Goal: Task Accomplishment & Management: Manage account settings

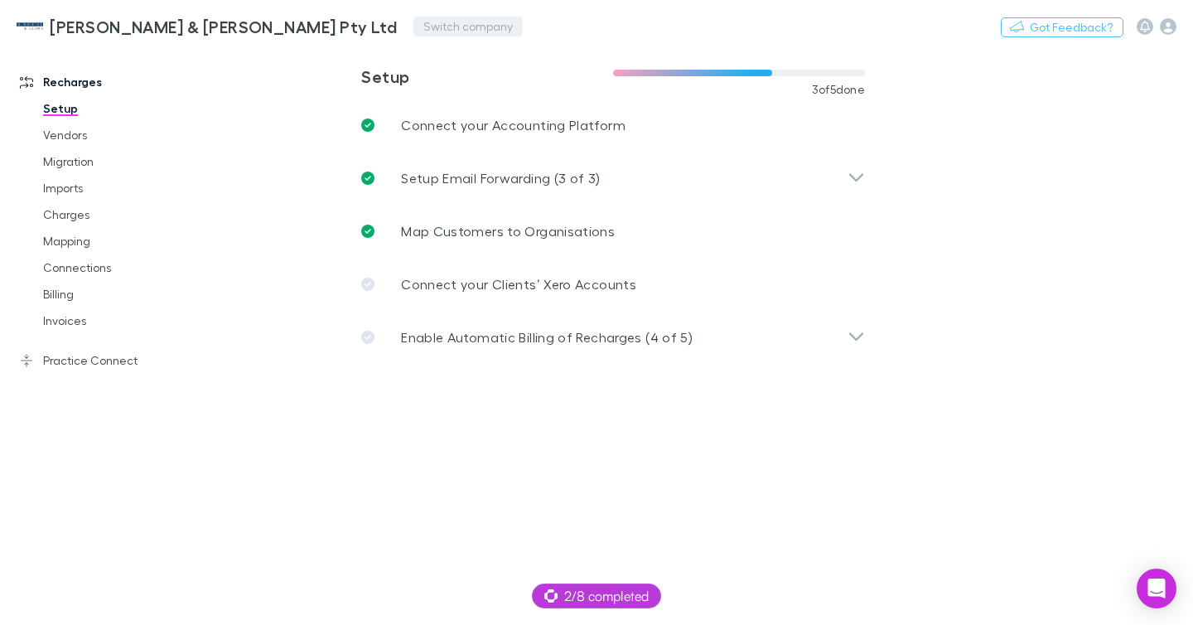
click at [414, 25] on button "Switch company" at bounding box center [468, 27] width 109 height 20
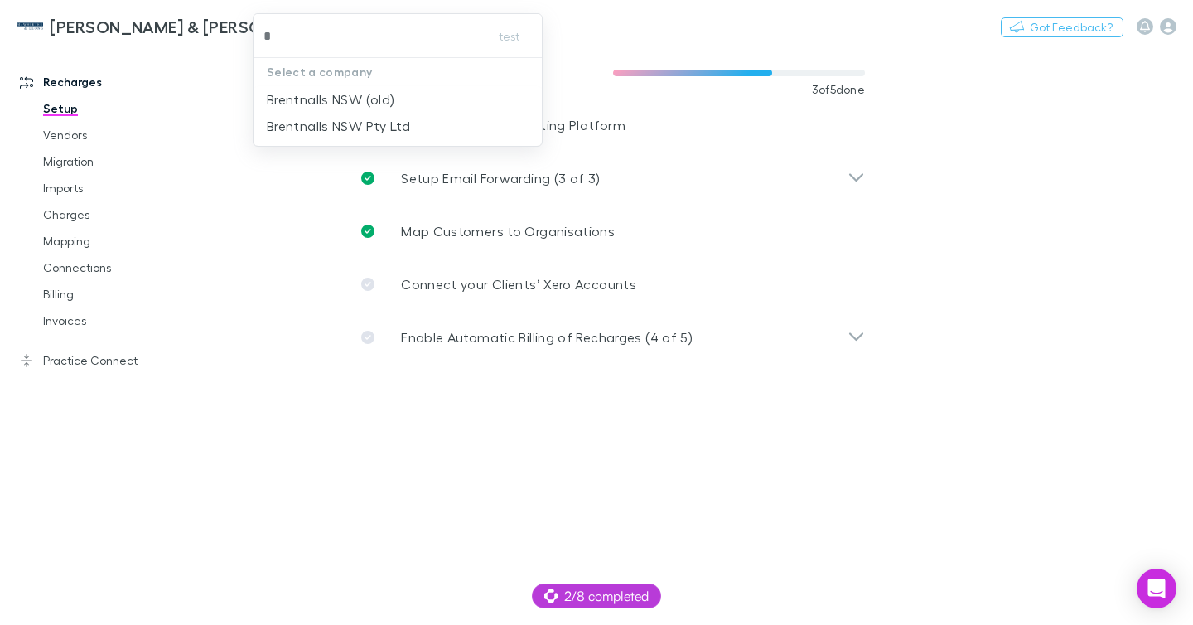
type input "**"
click at [284, 90] on p "Squeeze Group" at bounding box center [316, 100] width 99 height 20
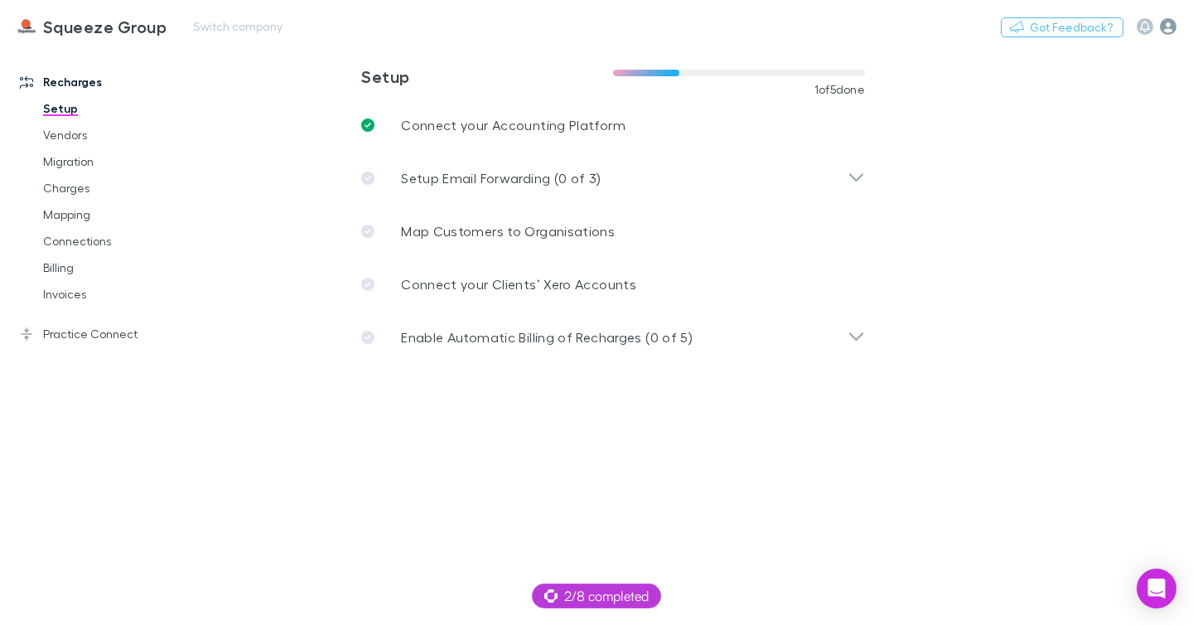
click at [1163, 30] on icon "button" at bounding box center [1168, 26] width 17 height 17
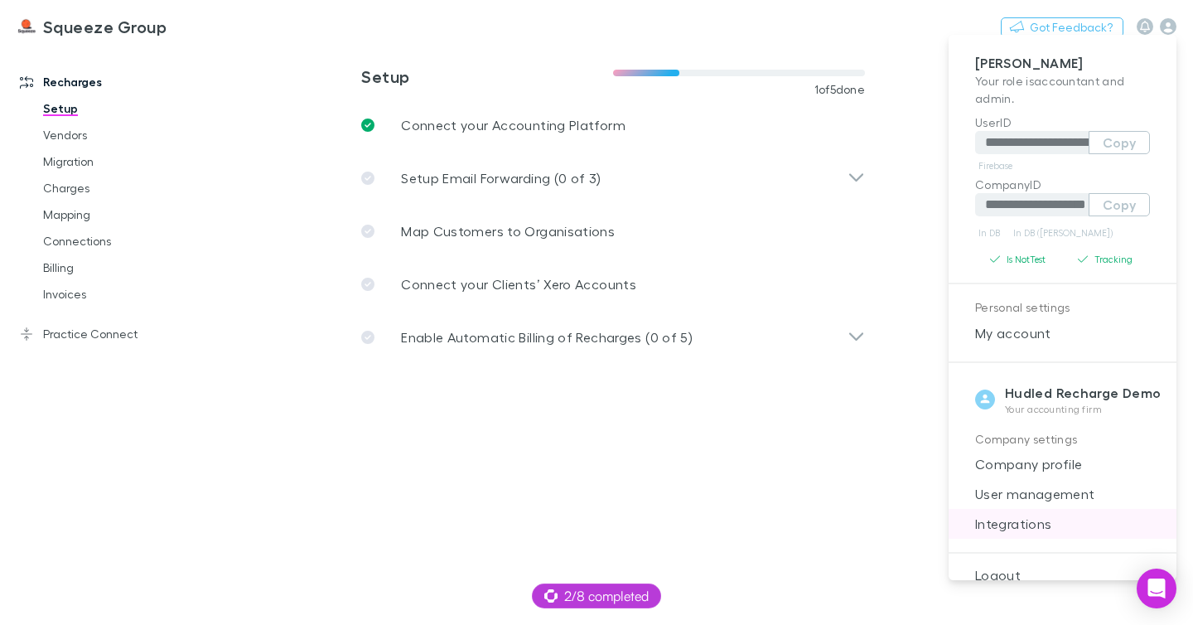
click at [1029, 511] on li "Integrations" at bounding box center [1063, 524] width 228 height 30
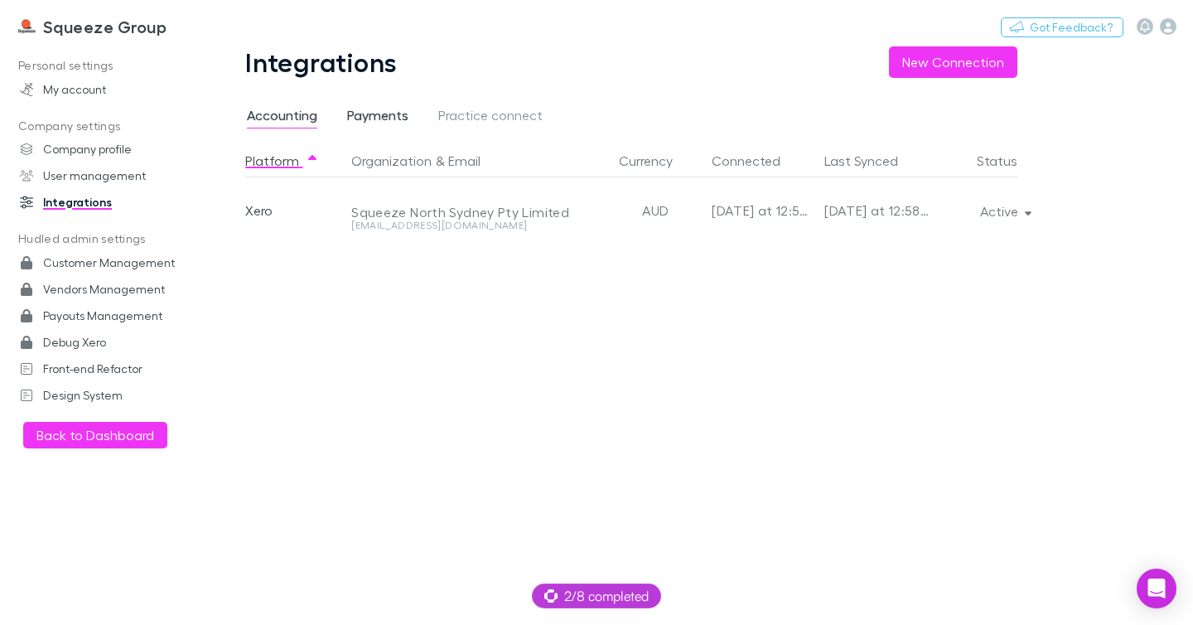
click at [388, 123] on span "Payments" at bounding box center [377, 118] width 61 height 22
click at [287, 113] on span "Accounting" at bounding box center [282, 118] width 70 height 22
click at [125, 36] on link "Squeeze Group" at bounding box center [92, 27] width 170 height 40
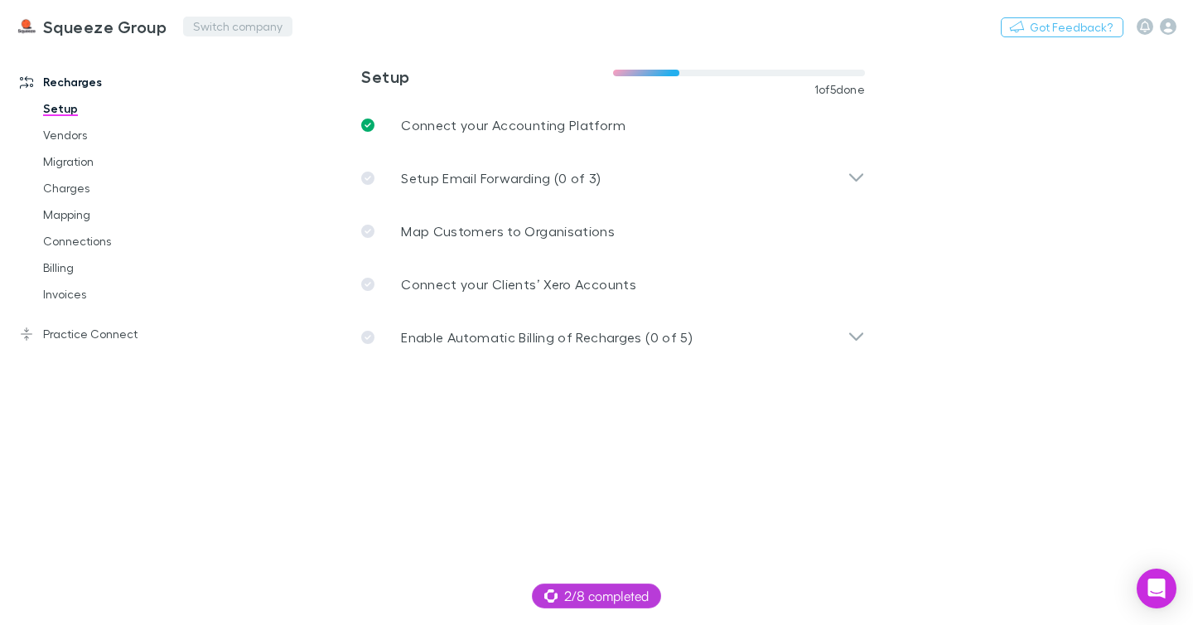
click at [216, 31] on button "Switch company" at bounding box center [237, 27] width 109 height 20
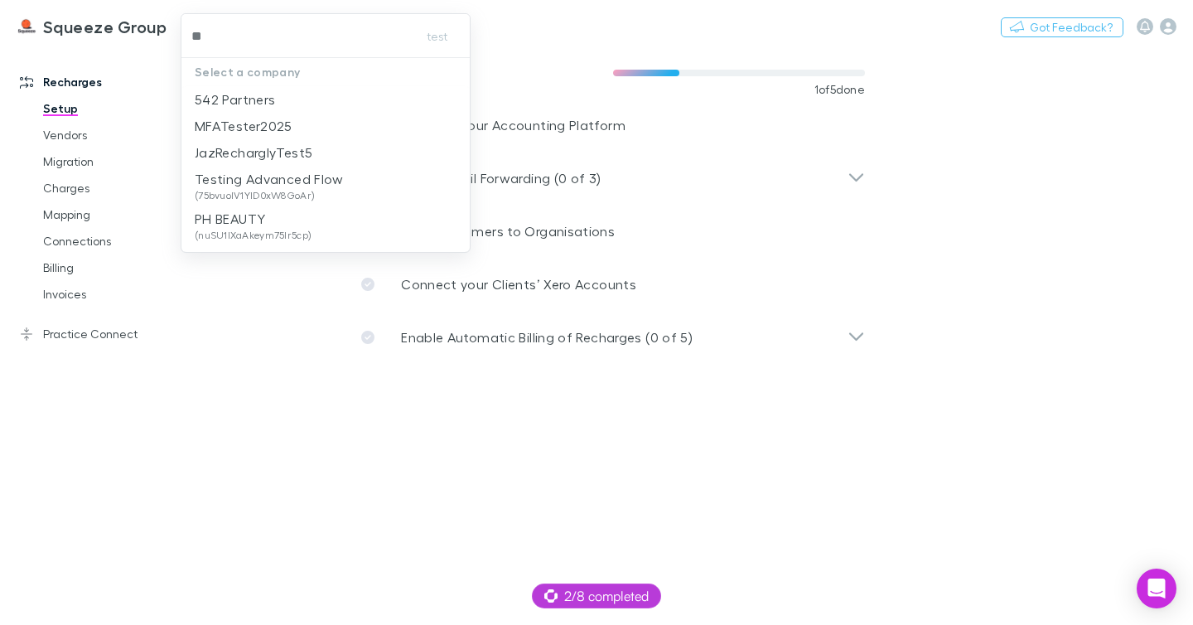
type input "***"
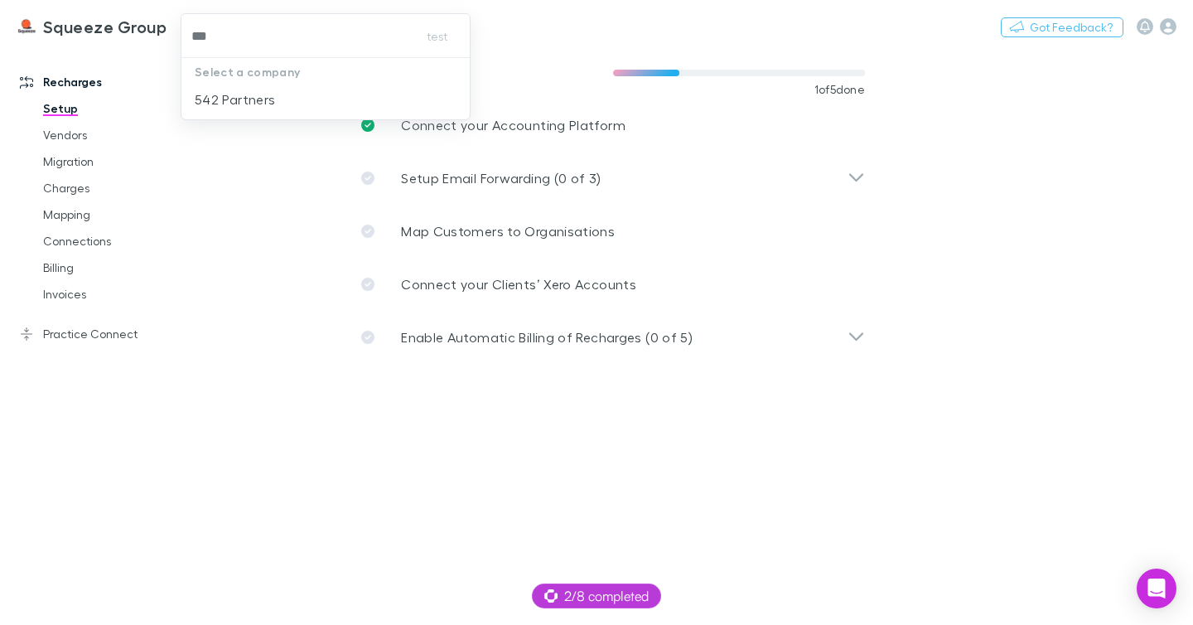
click at [258, 96] on p "542 Partners" at bounding box center [235, 100] width 80 height 20
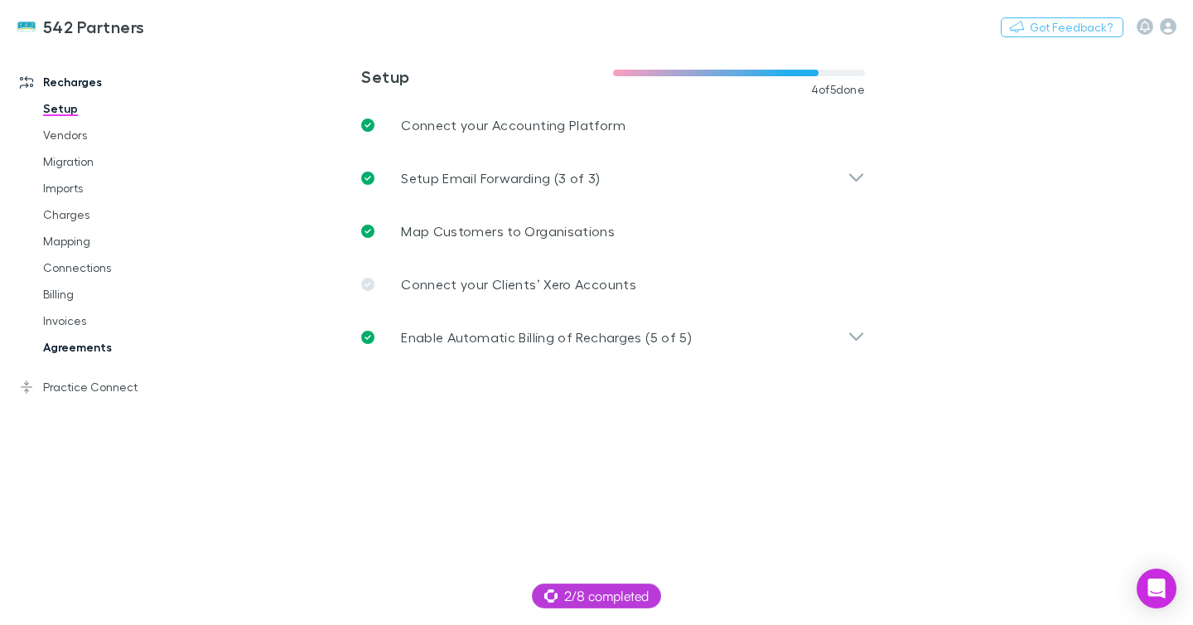
click at [98, 346] on link "Agreements" at bounding box center [115, 347] width 176 height 27
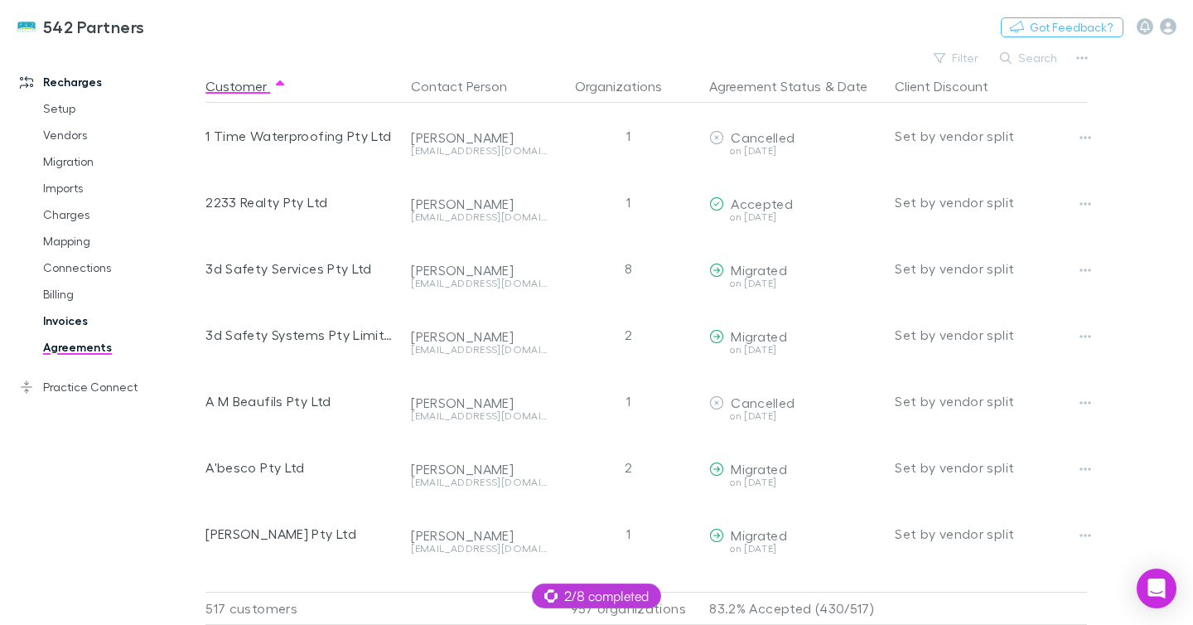
drag, startPoint x: 101, startPoint y: 320, endPoint x: 113, endPoint y: 316, distance: 12.3
click at [100, 320] on link "Invoices" at bounding box center [115, 320] width 176 height 27
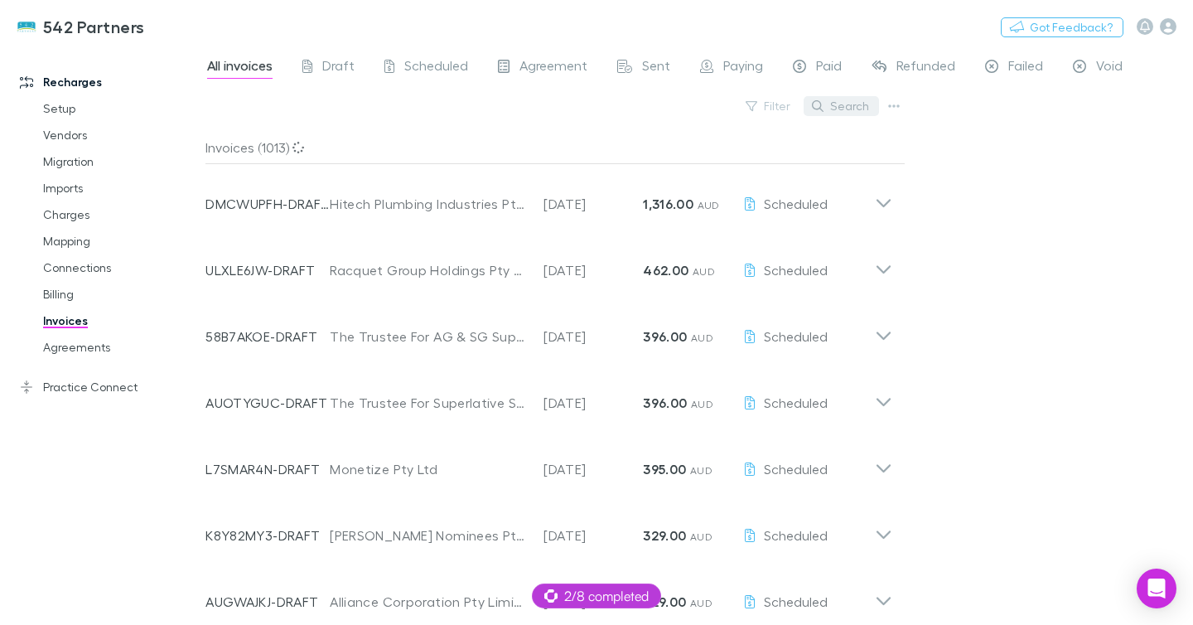
click at [846, 109] on button "Search" at bounding box center [841, 106] width 75 height 20
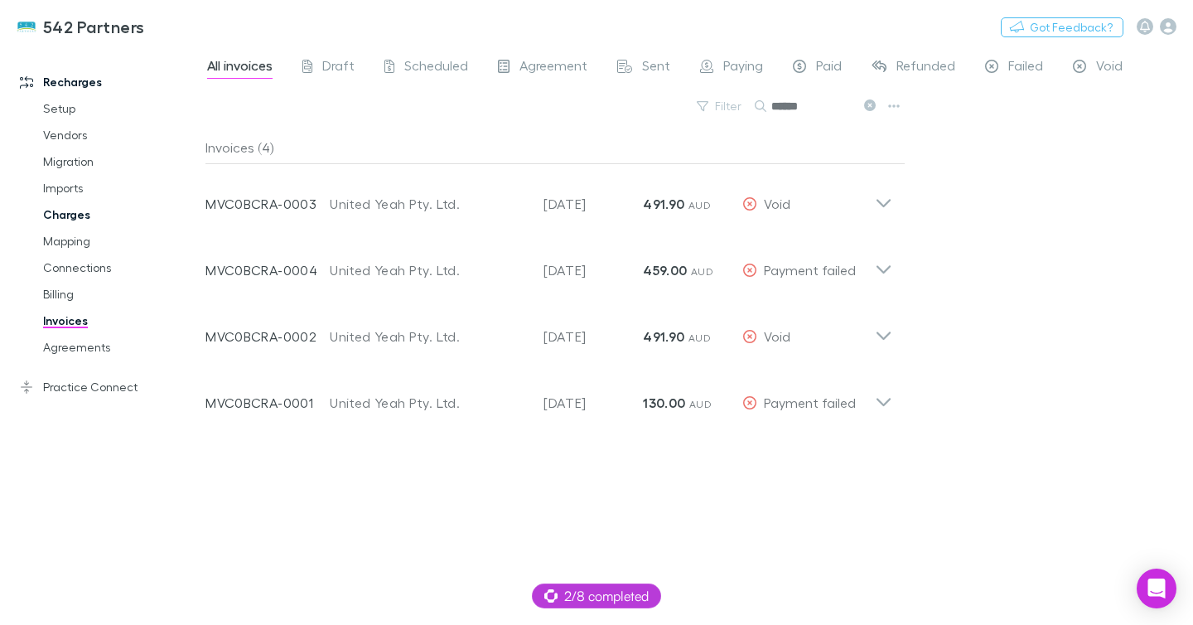
type input "******"
click at [79, 215] on link "Charges" at bounding box center [115, 214] width 176 height 27
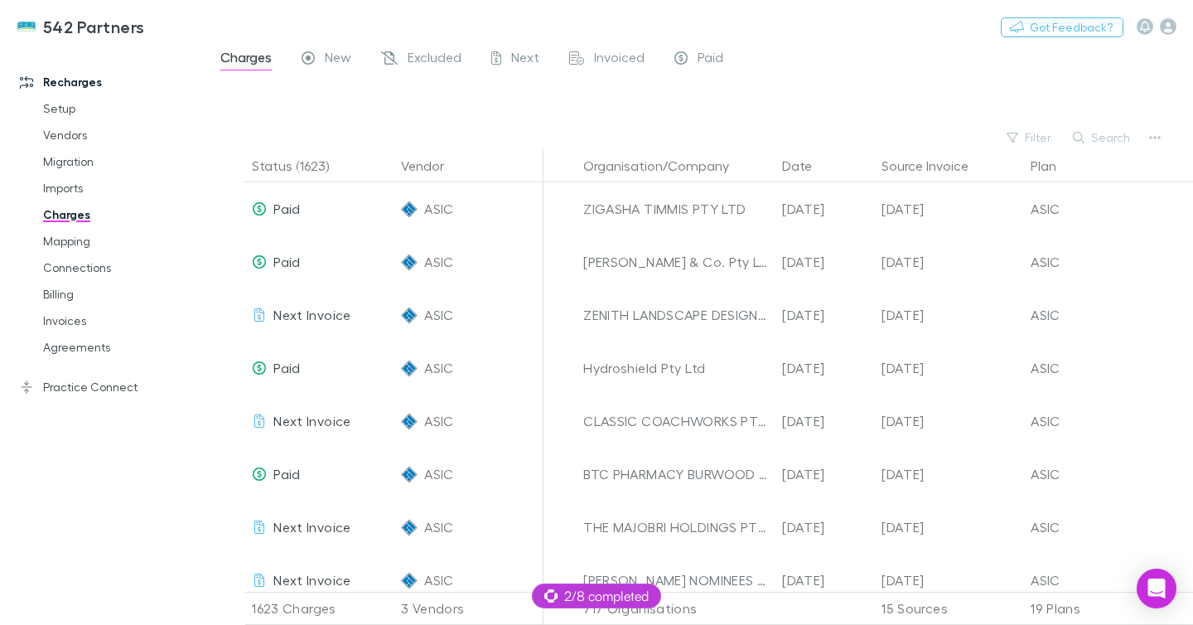
click at [1092, 147] on button "Search" at bounding box center [1102, 138] width 75 height 20
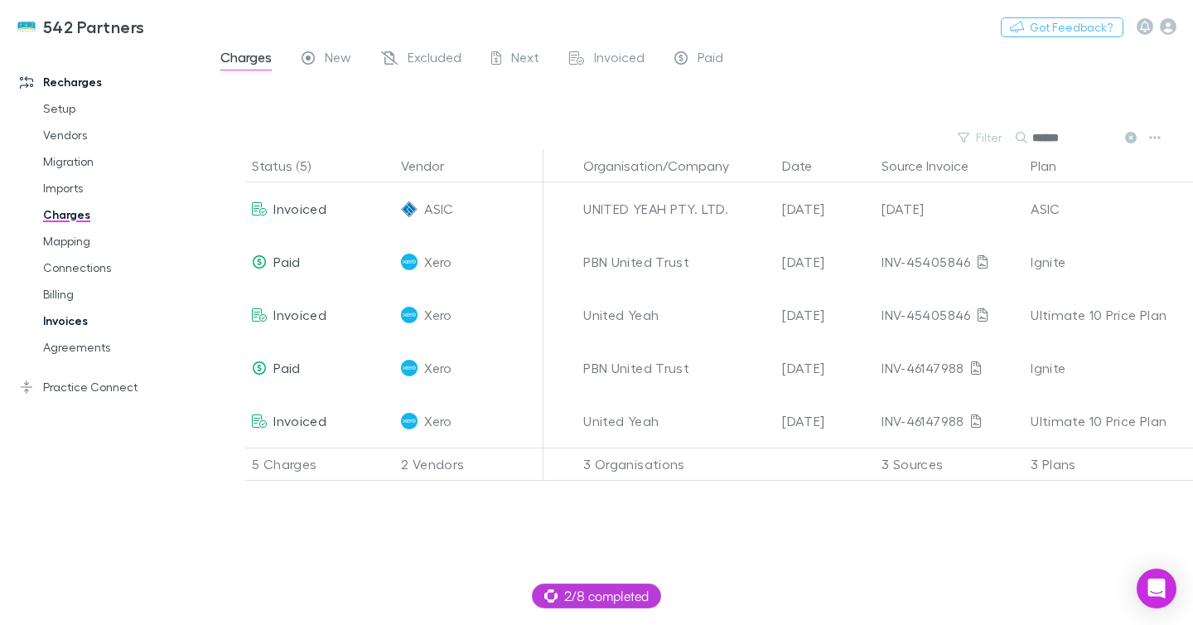
type input "******"
click at [82, 321] on link "Invoices" at bounding box center [115, 320] width 176 height 27
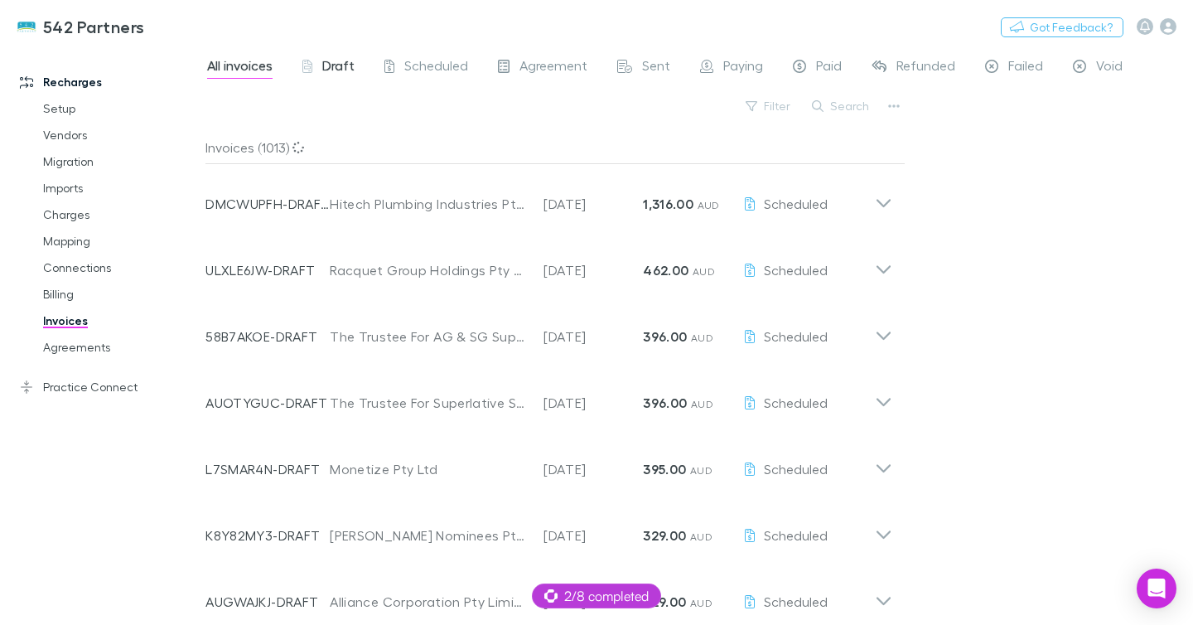
click at [320, 61] on div "Draft" at bounding box center [329, 68] width 52 height 22
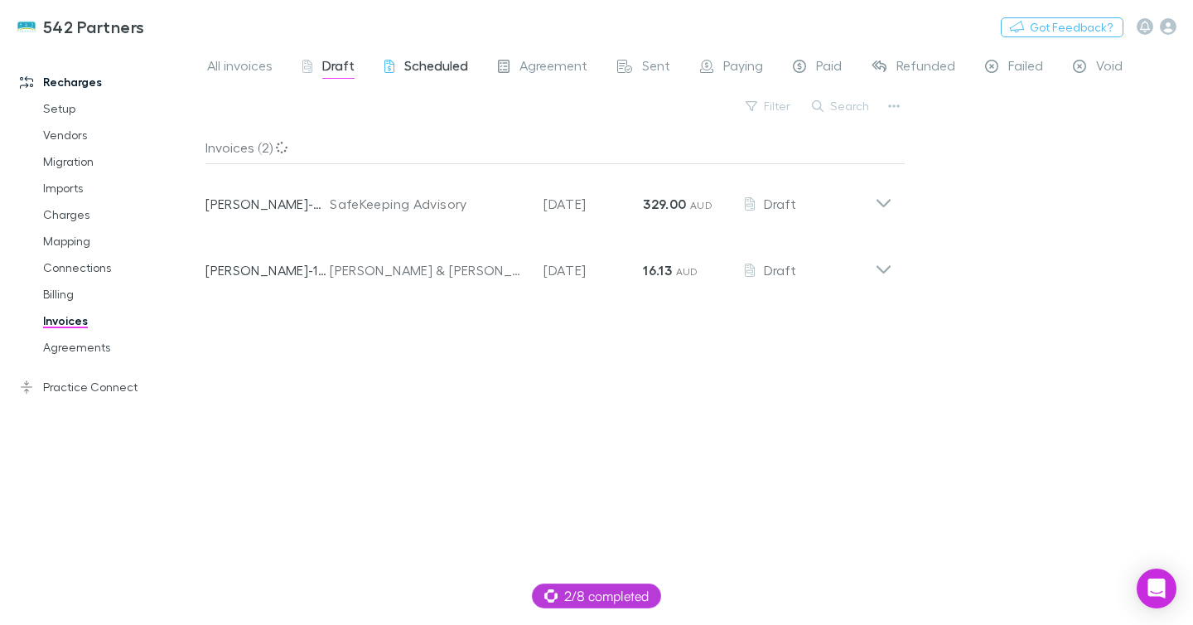
click at [434, 73] on span "Scheduled" at bounding box center [436, 68] width 64 height 22
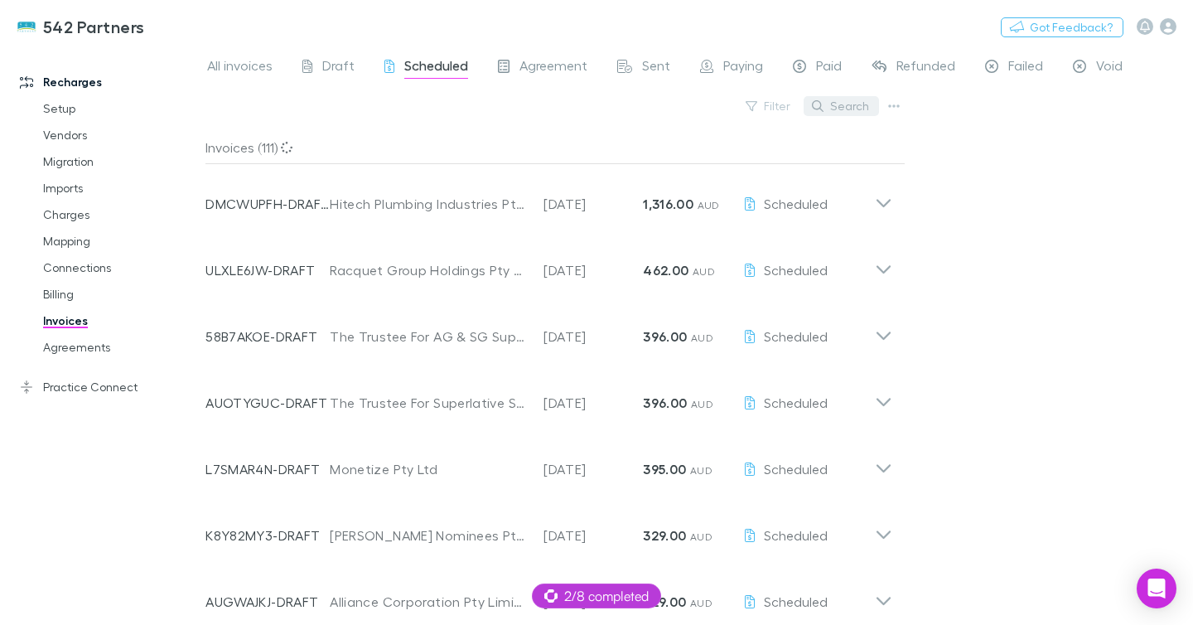
click at [829, 114] on button "Search" at bounding box center [841, 106] width 75 height 20
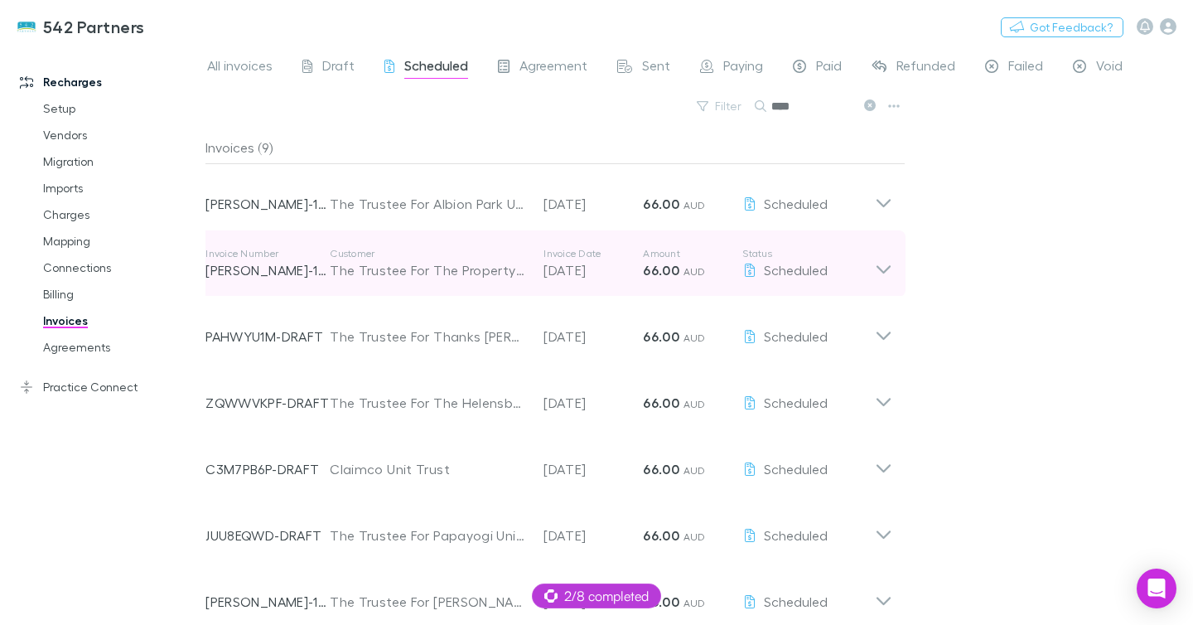
scroll to position [115, 0]
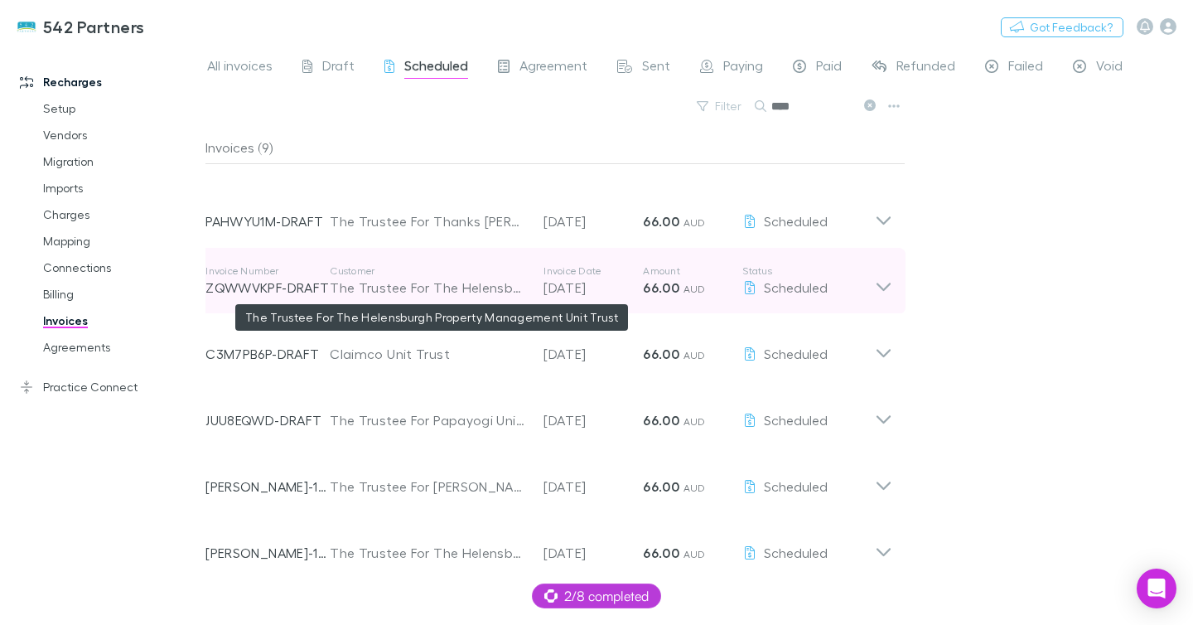
click at [419, 278] on div "The Trustee For The Helensburgh Property Management Unit Trust" at bounding box center [428, 288] width 197 height 20
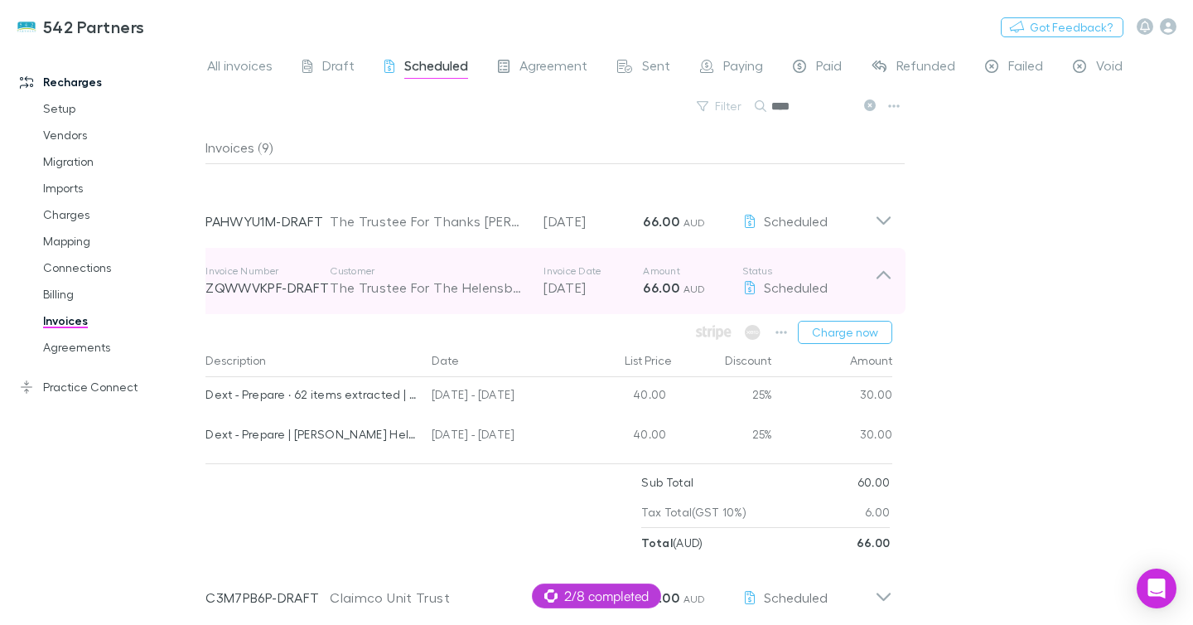
click at [420, 276] on p "Customer" at bounding box center [428, 270] width 197 height 13
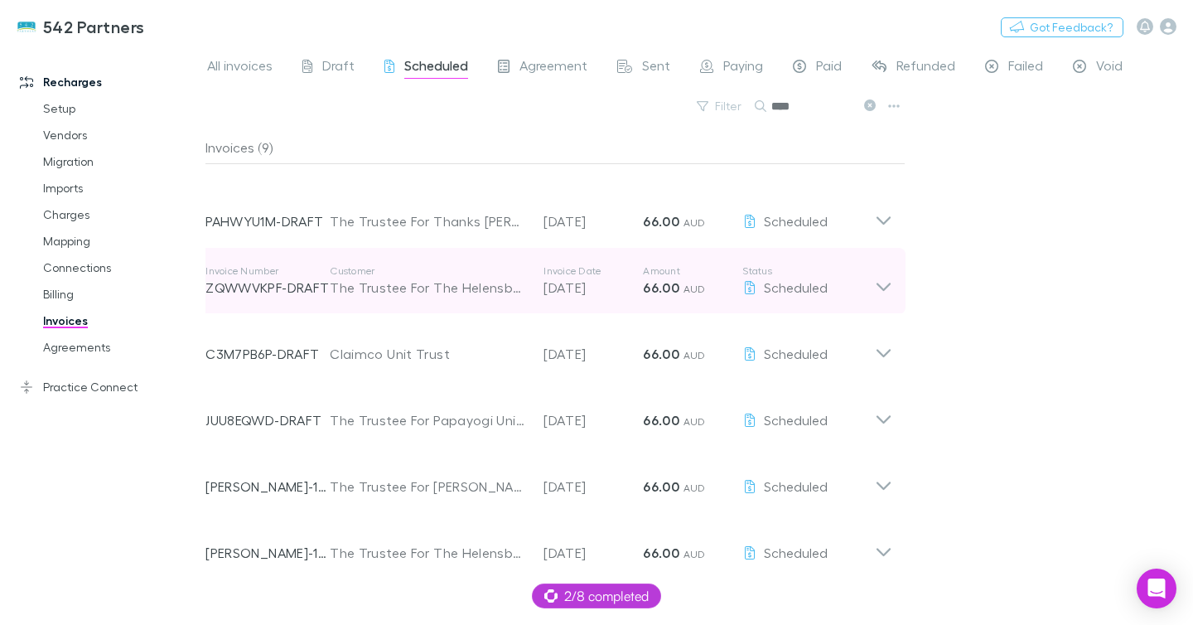
scroll to position [0, 0]
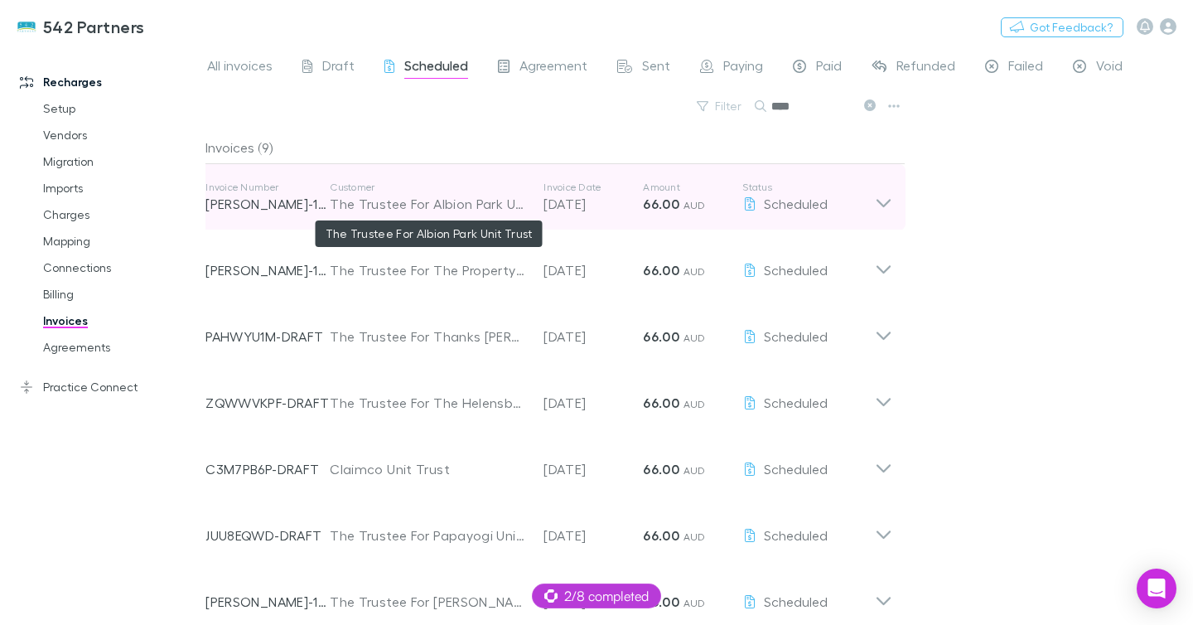
click at [385, 196] on div "The Trustee For Albion Park Unit Trust" at bounding box center [428, 204] width 197 height 20
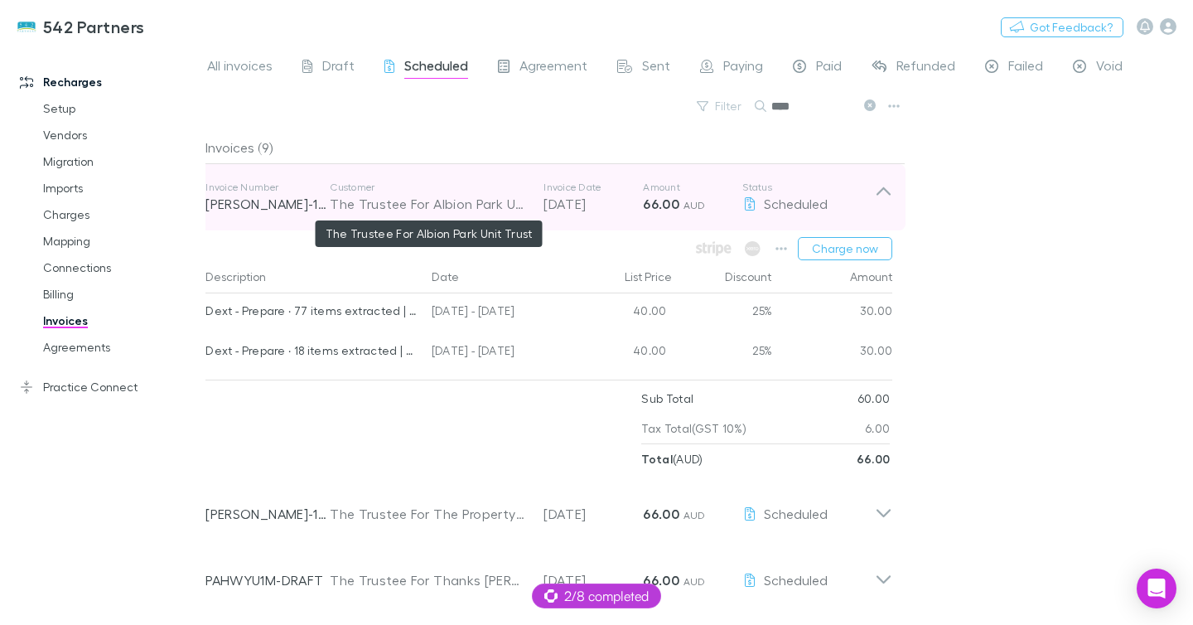
click at [385, 196] on div "The Trustee For Albion Park Unit Trust" at bounding box center [428, 204] width 197 height 20
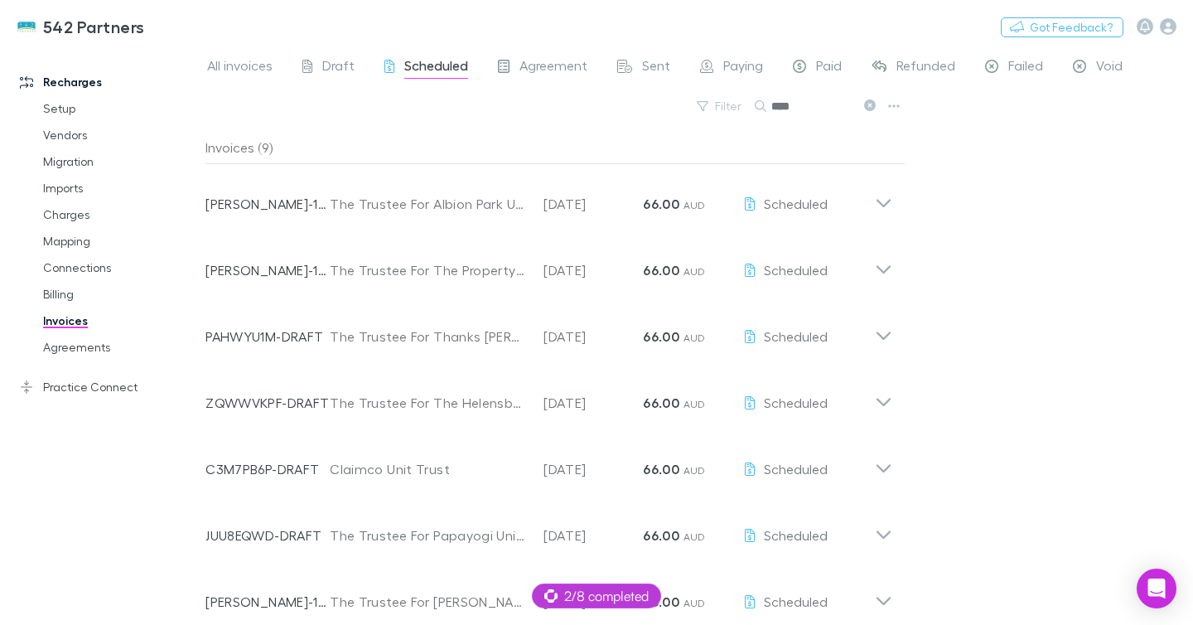
click at [836, 103] on input "****" at bounding box center [813, 105] width 83 height 23
type input "*"
click at [220, 59] on span "All invoices" at bounding box center [239, 68] width 65 height 22
click at [850, 109] on button "Search" at bounding box center [841, 106] width 75 height 20
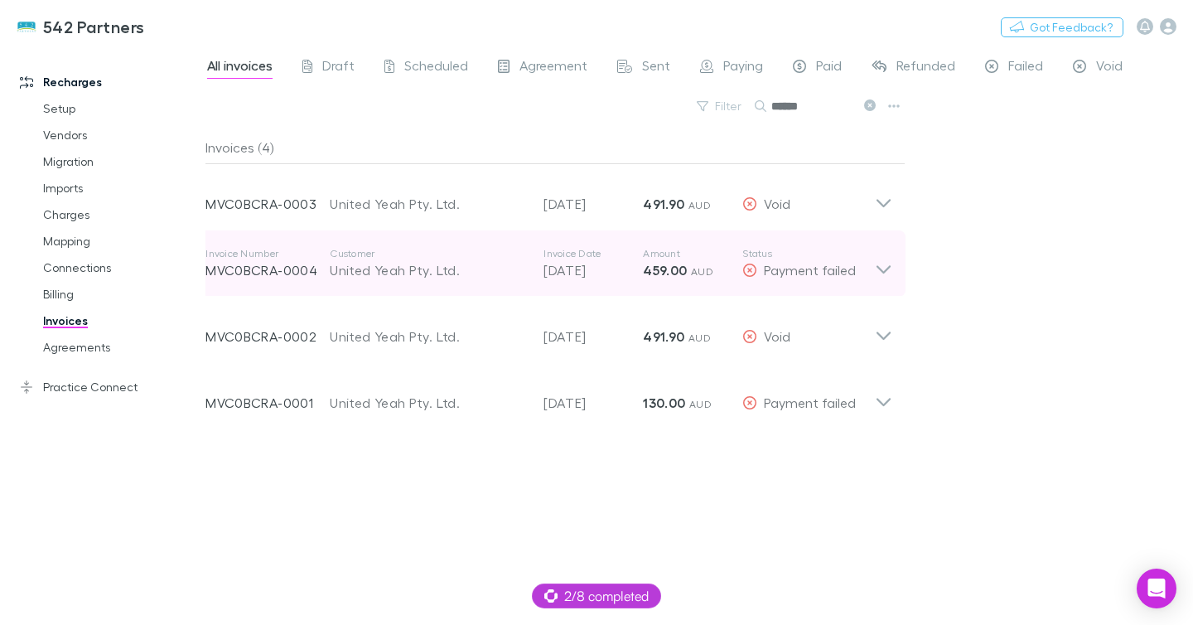
type input "******"
click at [493, 263] on div "United Yeah Pty. Ltd." at bounding box center [428, 270] width 197 height 20
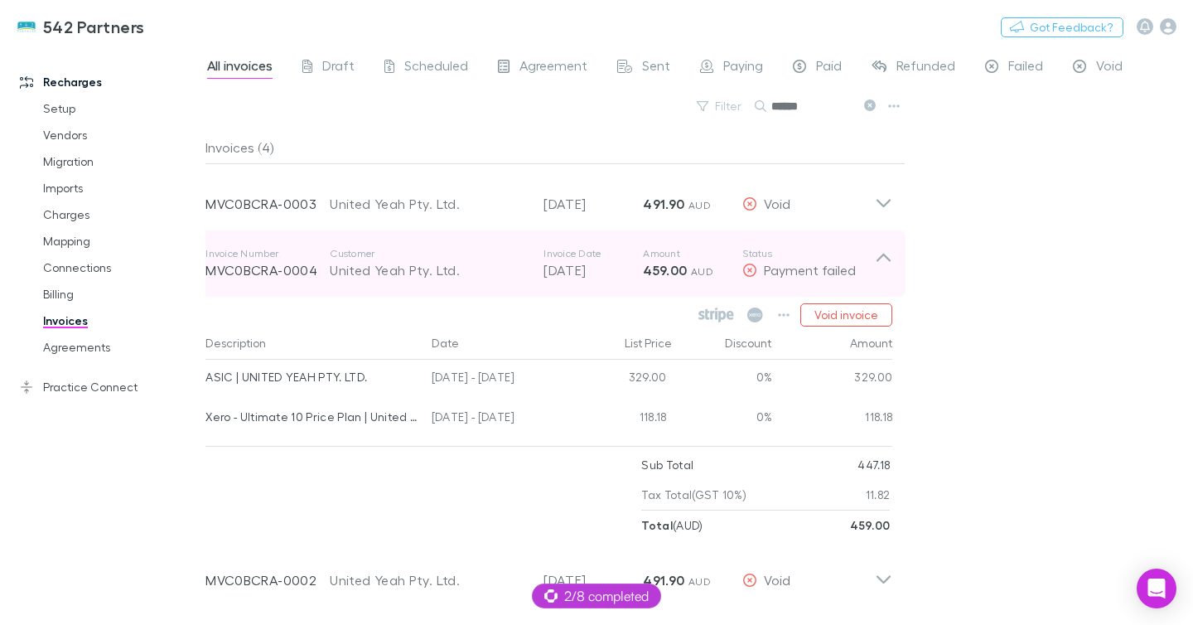
click at [493, 263] on div "United Yeah Pty. Ltd." at bounding box center [428, 270] width 197 height 20
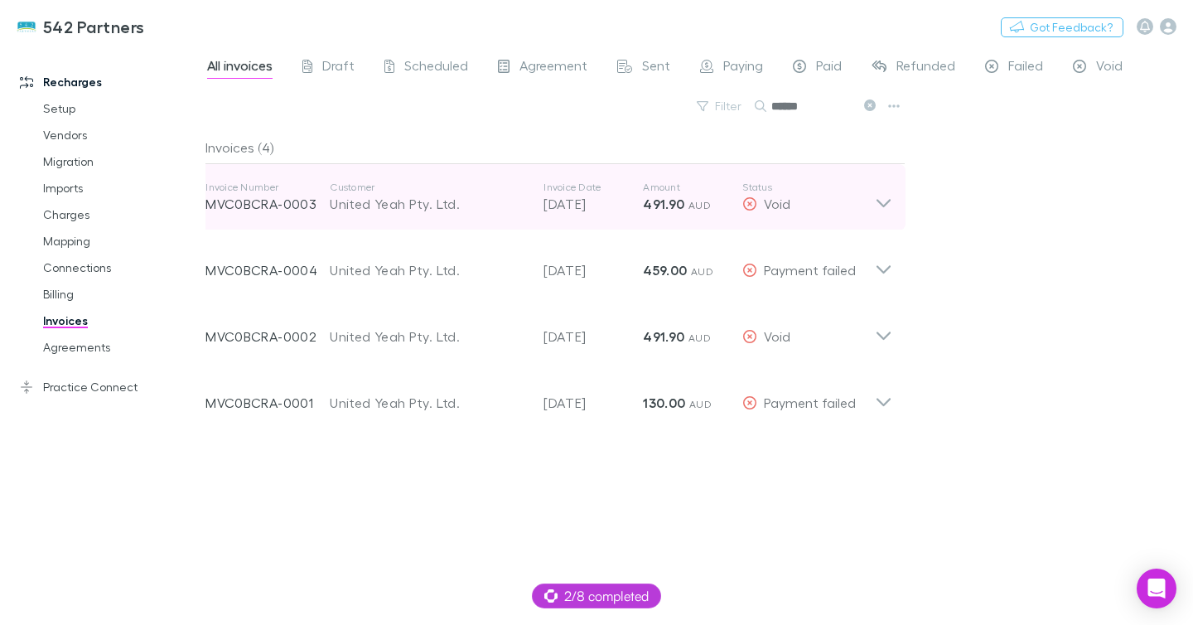
click at [462, 198] on div "United Yeah Pty. Ltd." at bounding box center [428, 204] width 197 height 20
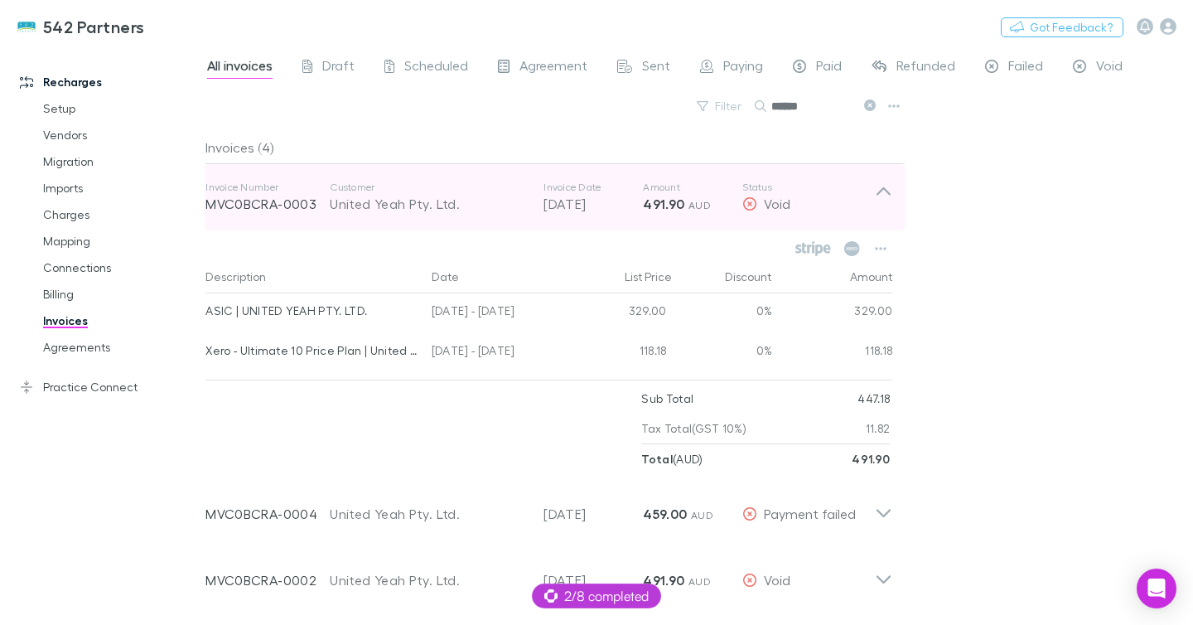
click at [462, 198] on div "United Yeah Pty. Ltd." at bounding box center [428, 204] width 197 height 20
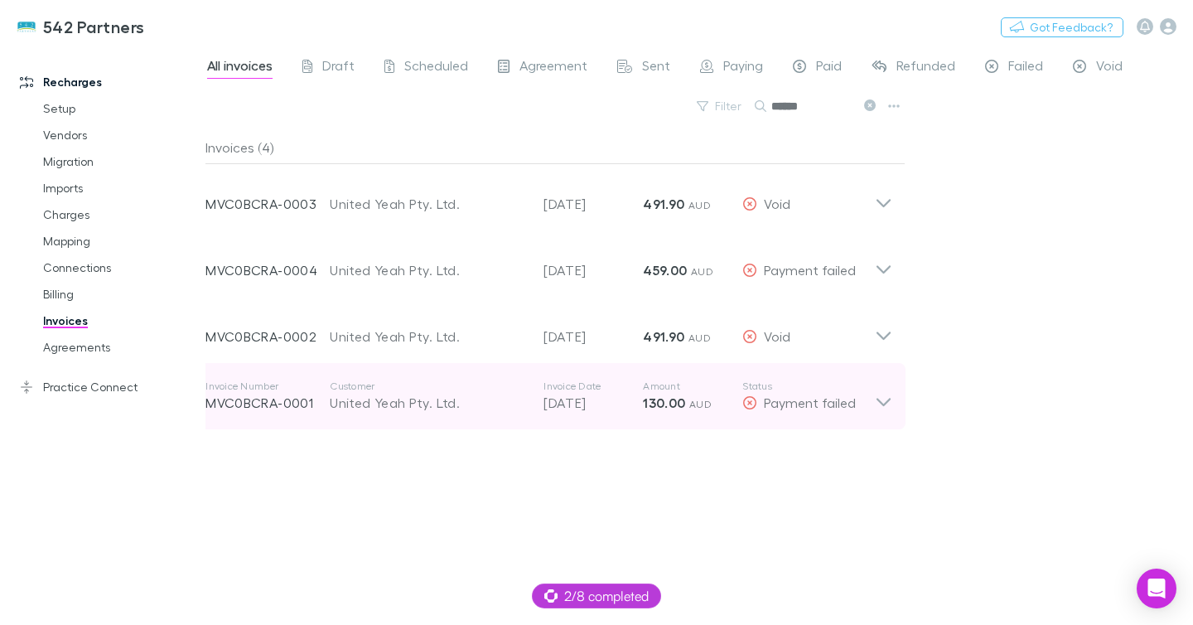
click at [557, 384] on p "Invoice Date" at bounding box center [593, 386] width 99 height 13
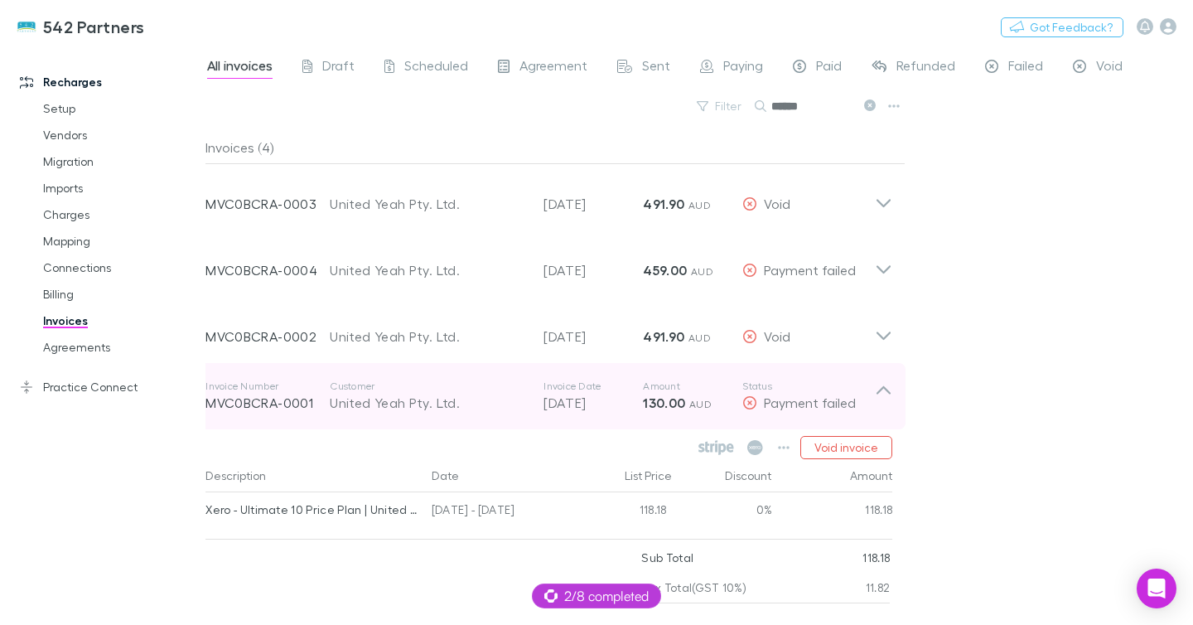
click at [577, 393] on p "[DATE]" at bounding box center [593, 403] width 99 height 20
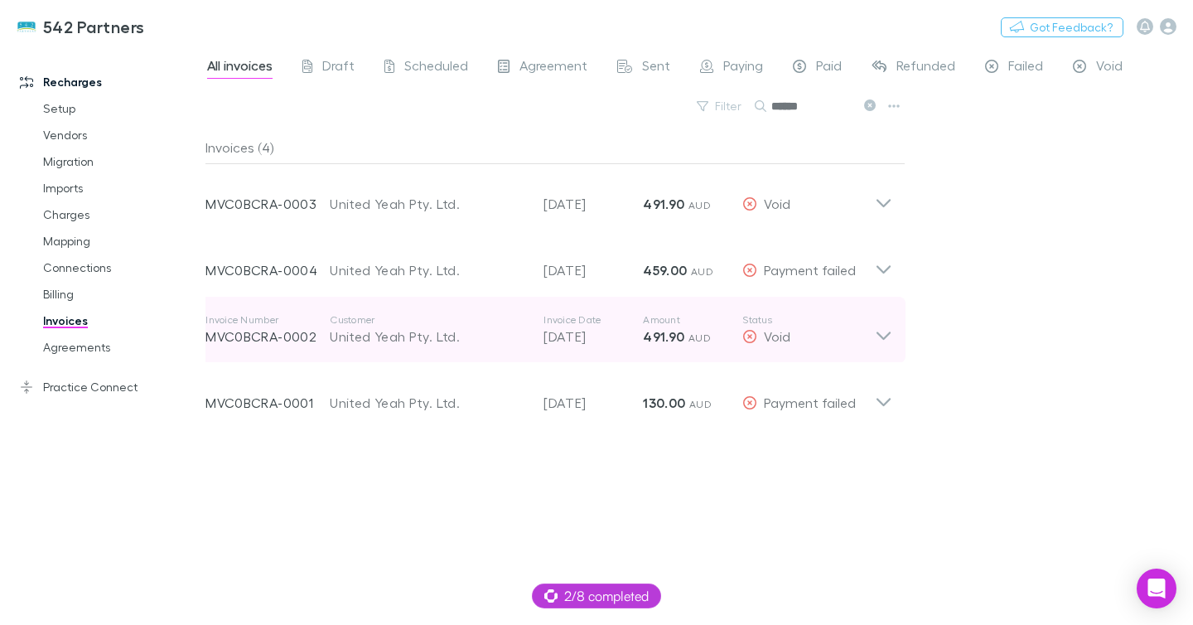
click at [463, 317] on p "Customer" at bounding box center [428, 319] width 197 height 13
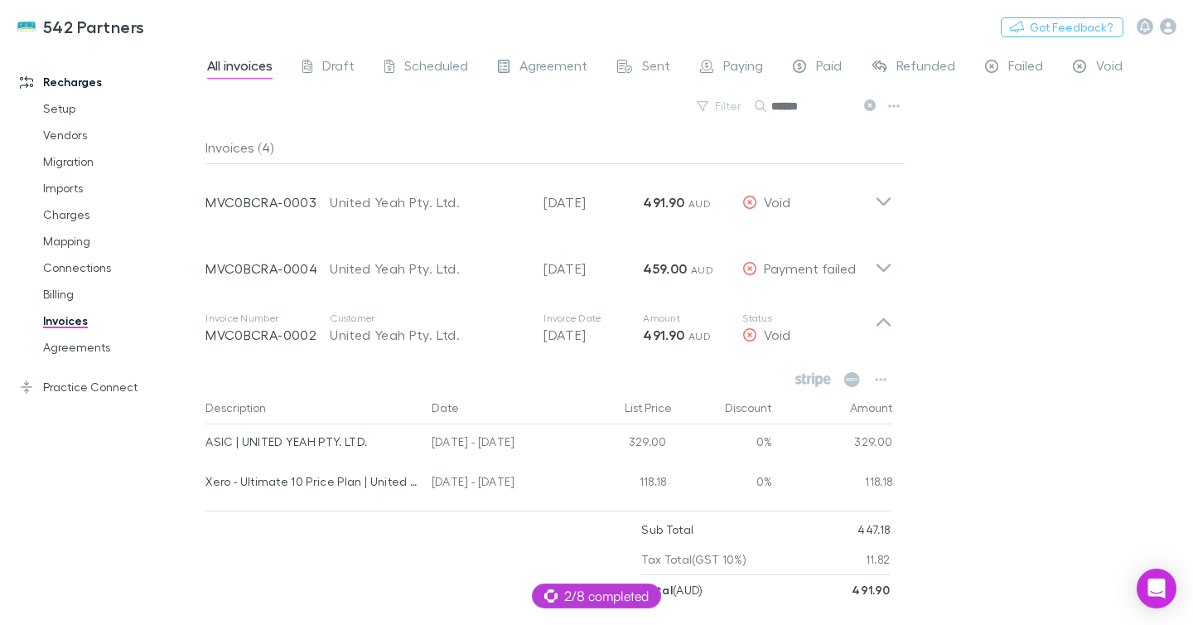
scroll to position [2, 0]
click at [62, 215] on link "Charges" at bounding box center [115, 214] width 176 height 27
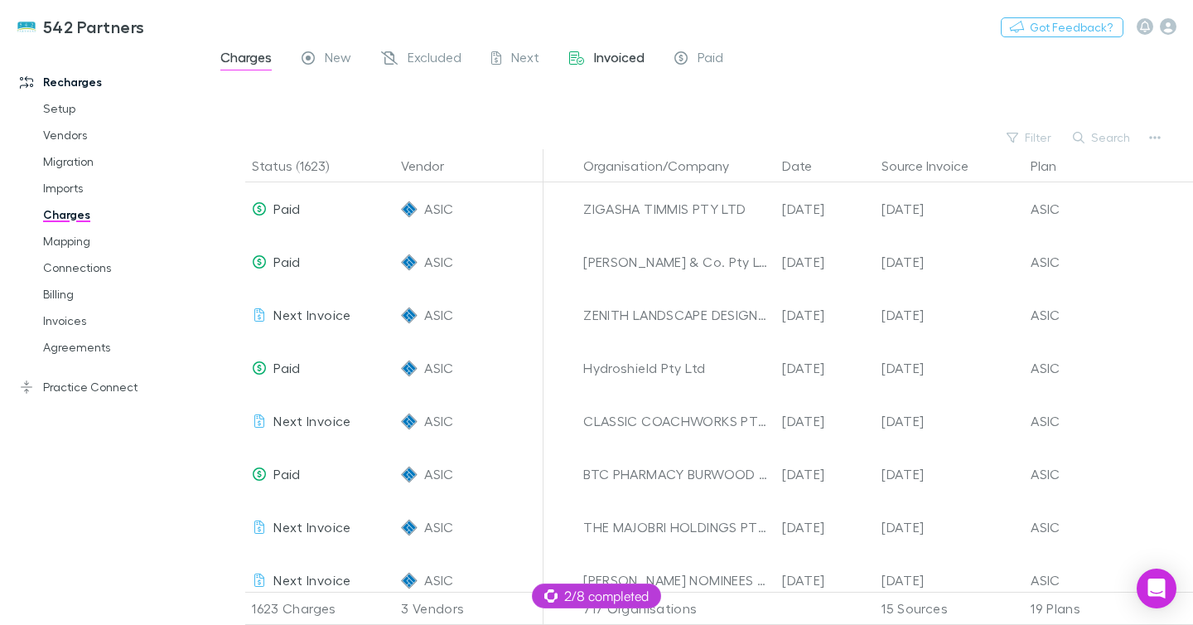
click at [596, 55] on span "Invoiced" at bounding box center [619, 60] width 51 height 22
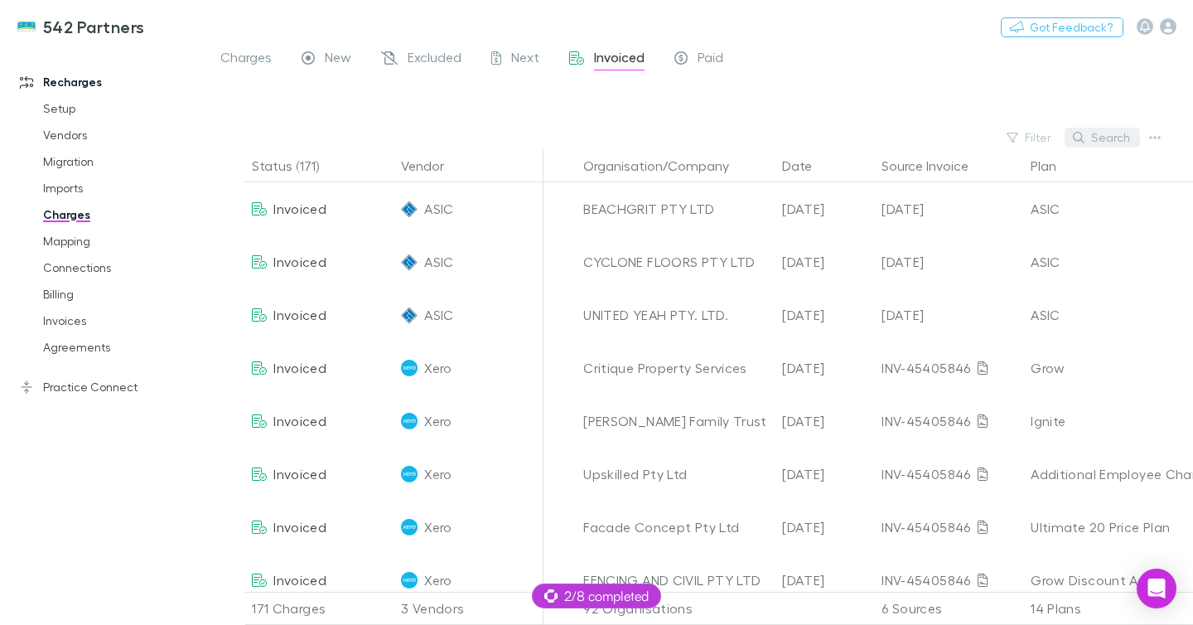
click at [1108, 134] on button "Search" at bounding box center [1102, 138] width 75 height 20
click at [715, 62] on span "Paid" at bounding box center [711, 60] width 26 height 22
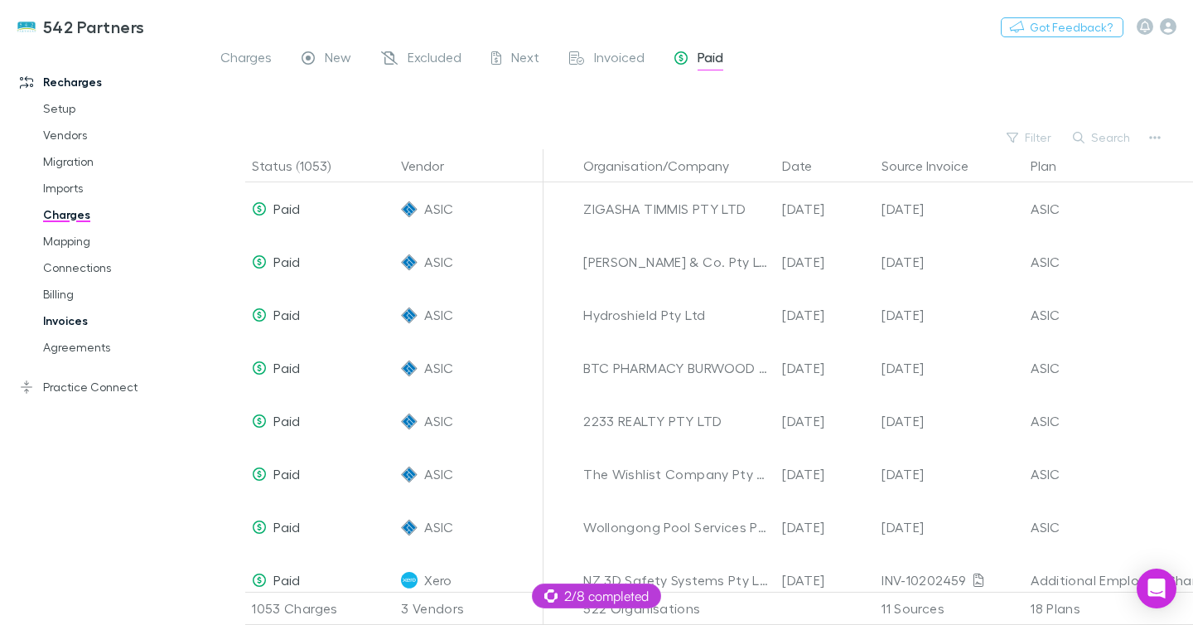
click at [80, 316] on link "Invoices" at bounding box center [115, 320] width 176 height 27
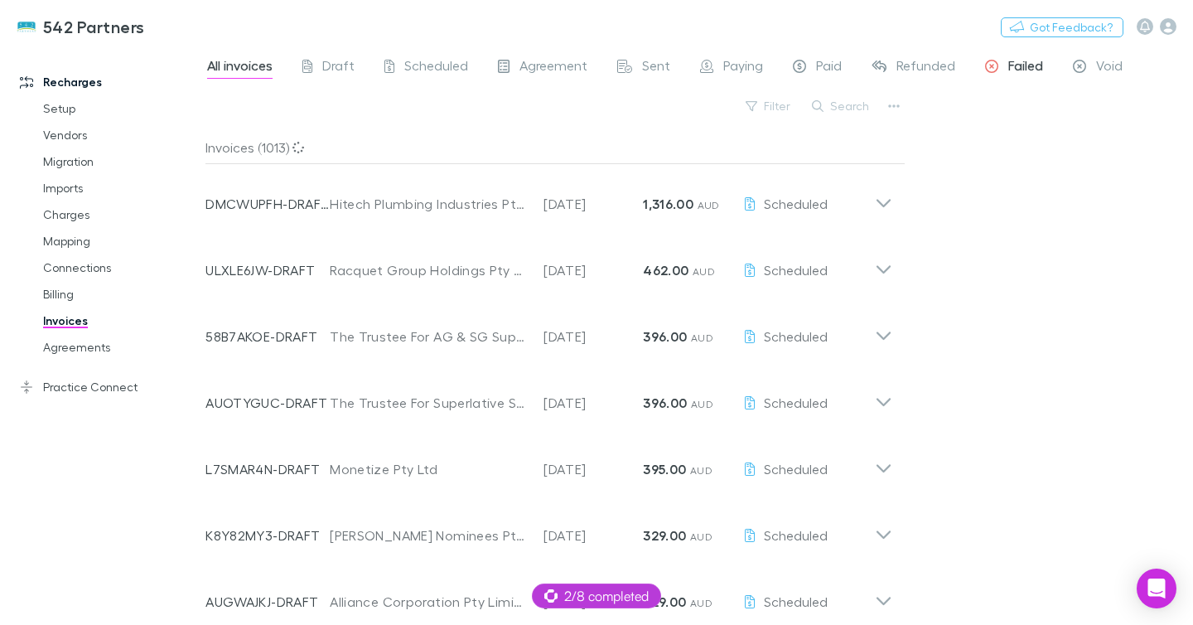
click at [990, 64] on icon at bounding box center [991, 68] width 13 height 17
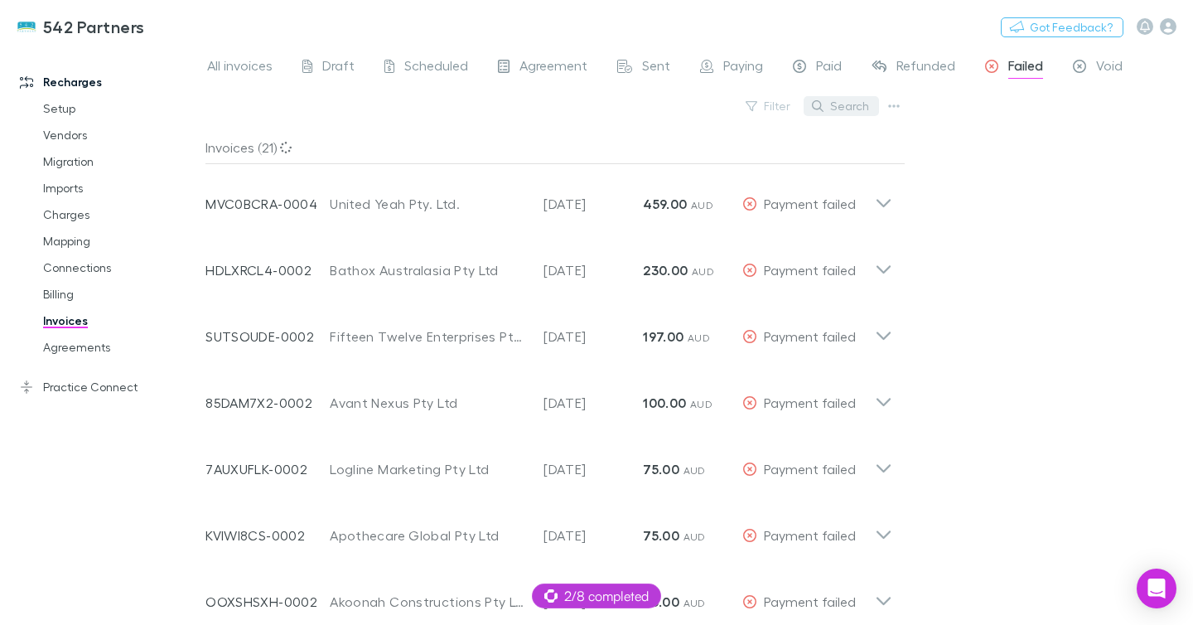
click at [873, 103] on button "Search" at bounding box center [841, 106] width 75 height 20
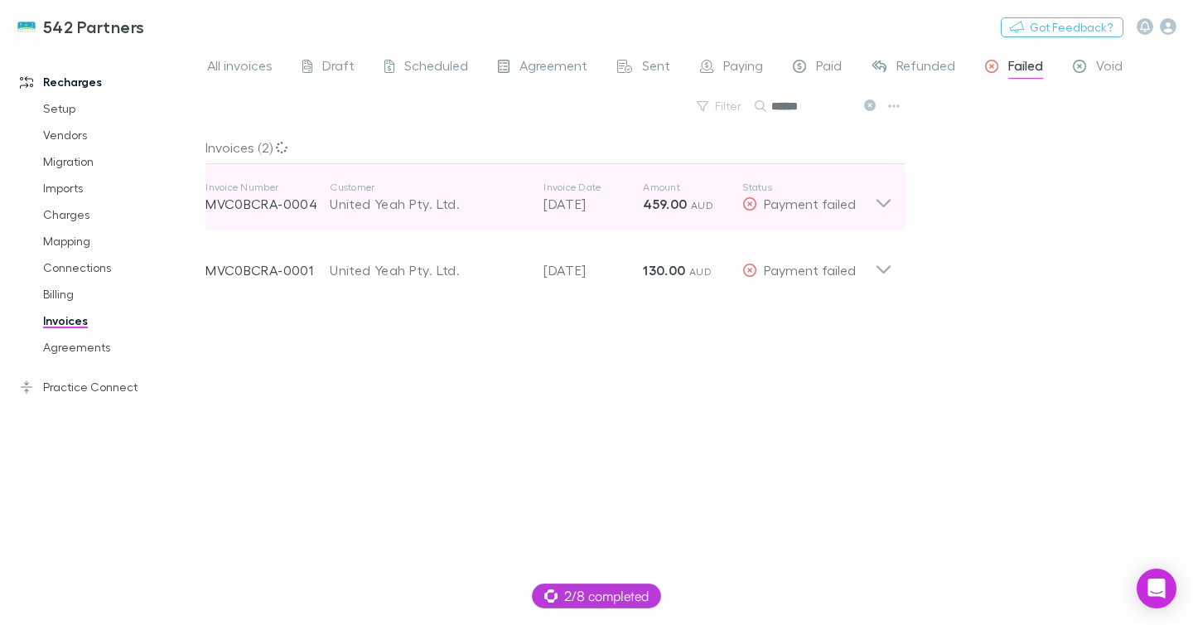
type input "******"
click at [513, 195] on div "United Yeah Pty. Ltd." at bounding box center [428, 204] width 197 height 20
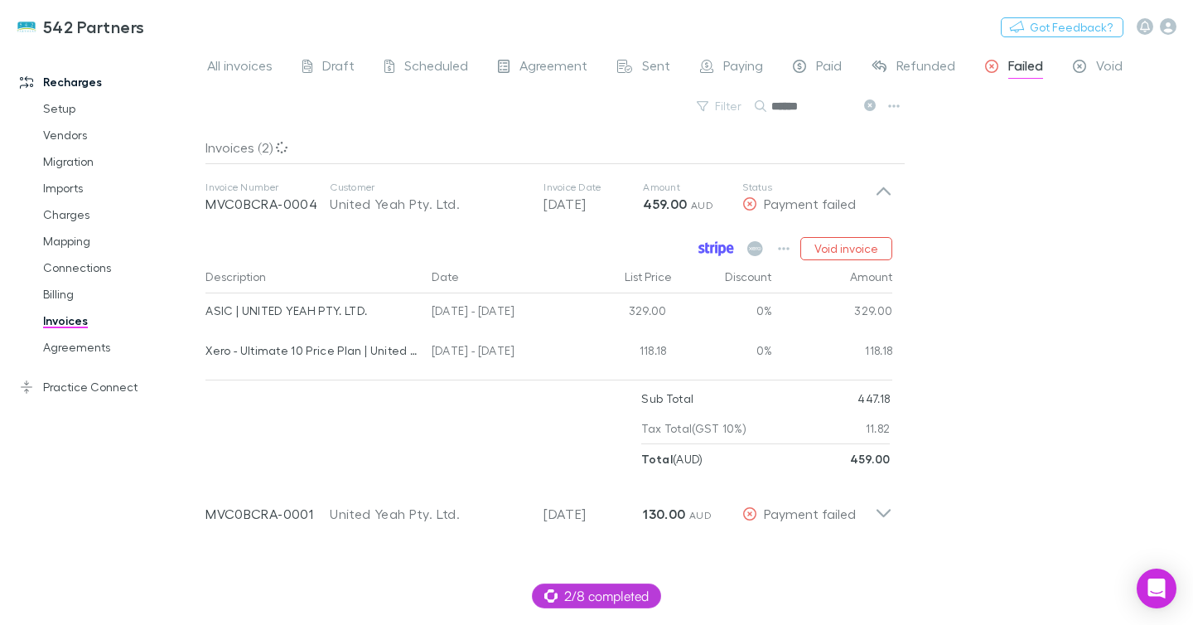
click at [721, 249] on icon at bounding box center [722, 250] width 7 height 12
click at [872, 106] on icon at bounding box center [870, 105] width 12 height 12
click at [1170, 27] on icon "button" at bounding box center [1168, 26] width 17 height 17
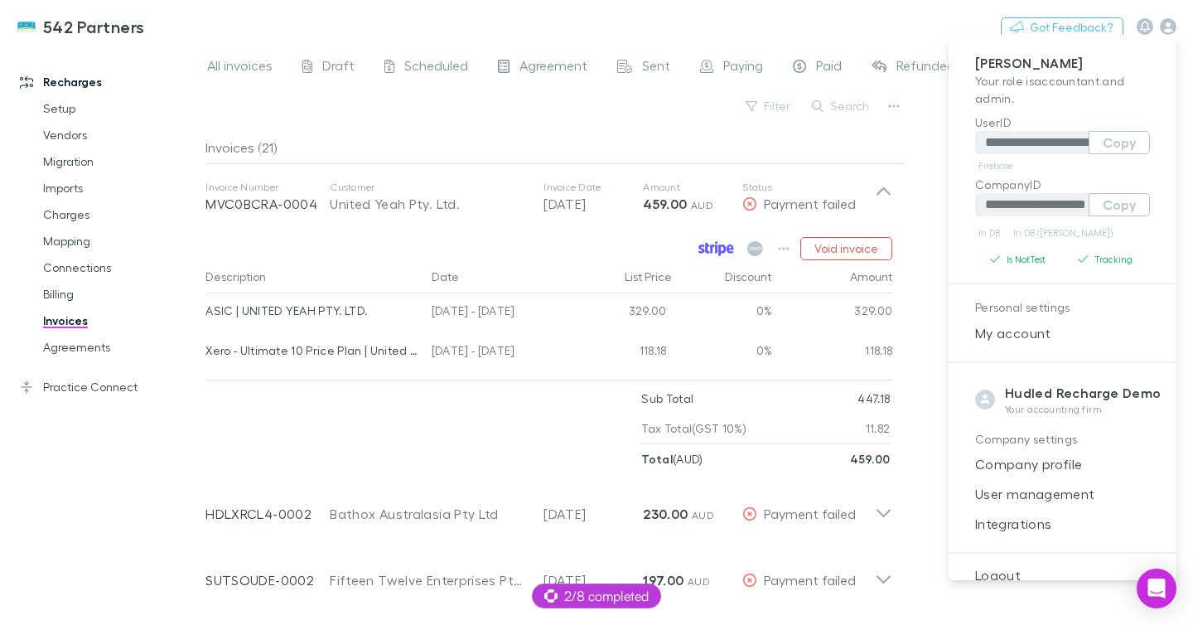
click at [218, 30] on div at bounding box center [596, 312] width 1193 height 625
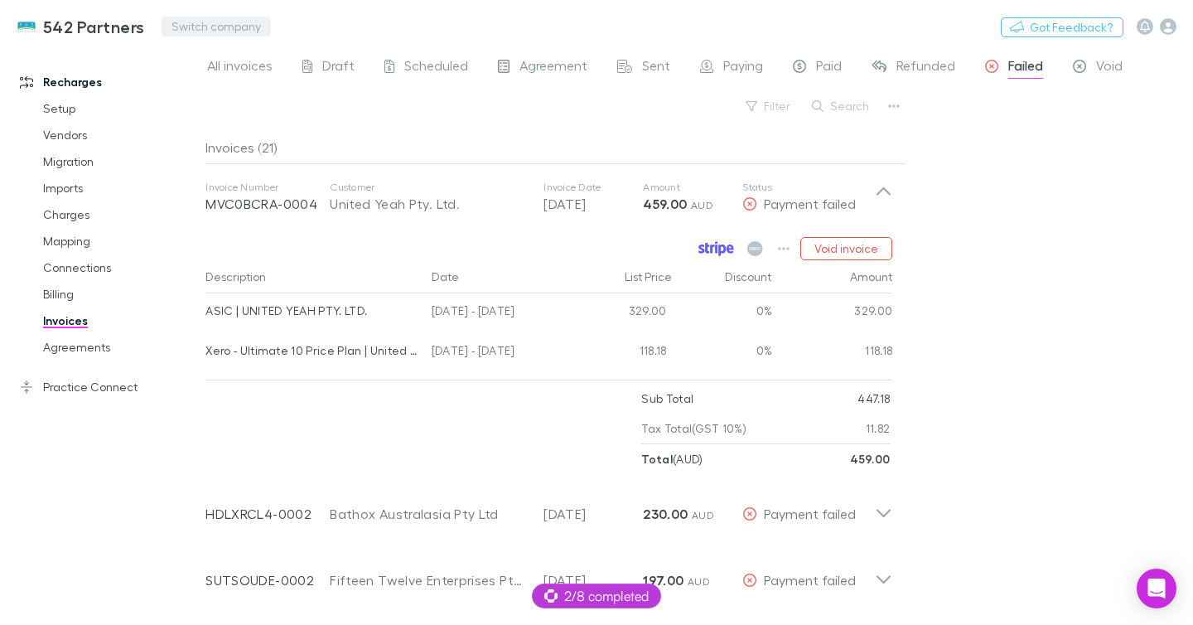
click at [186, 26] on button "Switch company" at bounding box center [216, 27] width 109 height 20
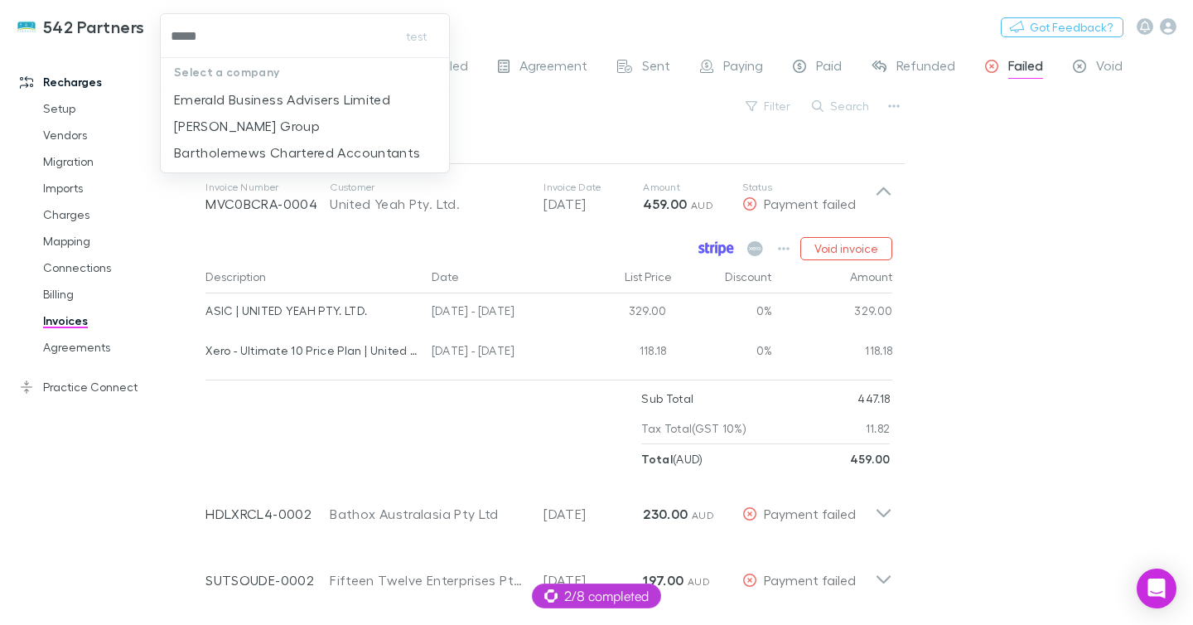
type input "******"
click at [214, 96] on p "Emerald Business Advisers Limited" at bounding box center [282, 100] width 216 height 20
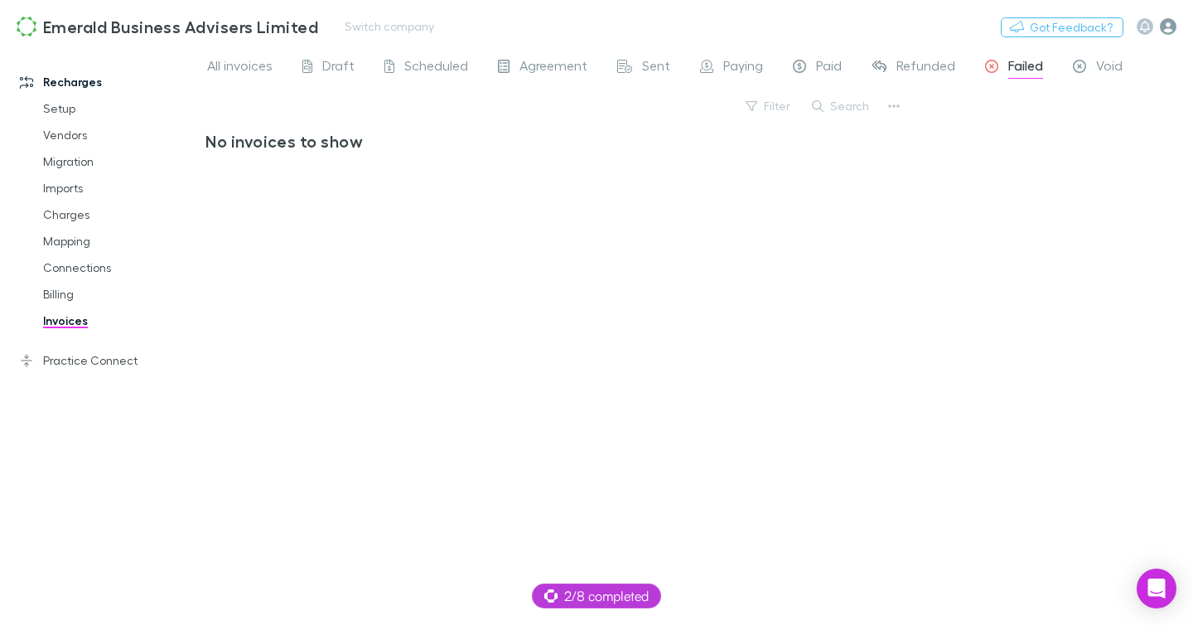
click at [1168, 30] on icon "button" at bounding box center [1168, 26] width 17 height 17
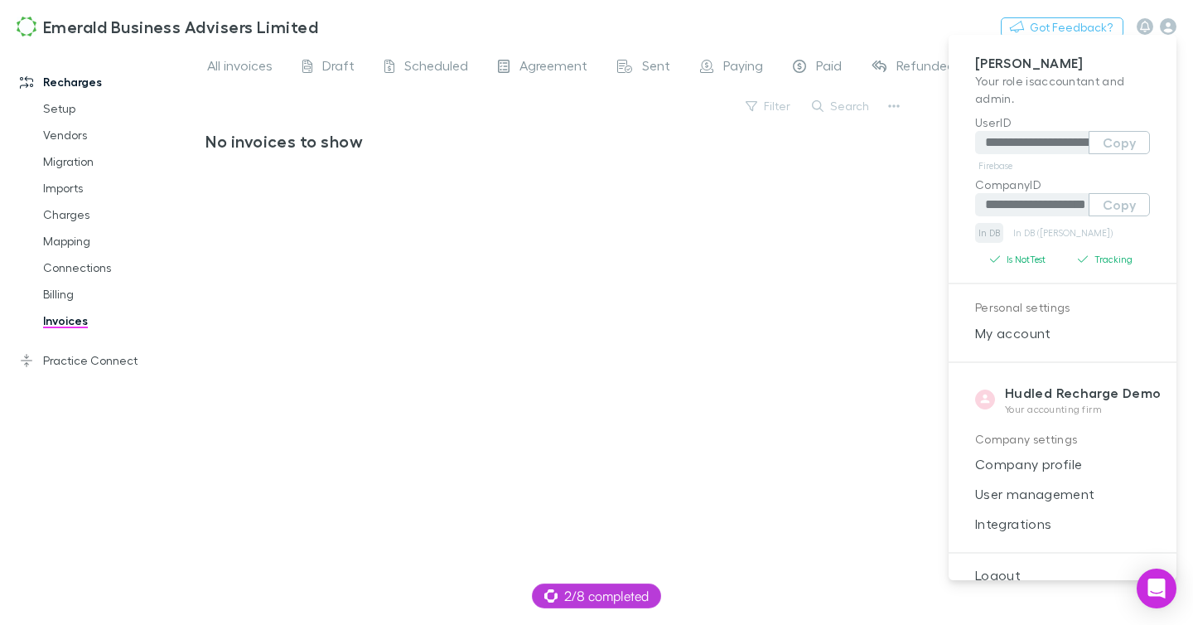
click at [980, 230] on link "In DB" at bounding box center [990, 233] width 28 height 20
click at [874, 283] on div at bounding box center [596, 312] width 1193 height 625
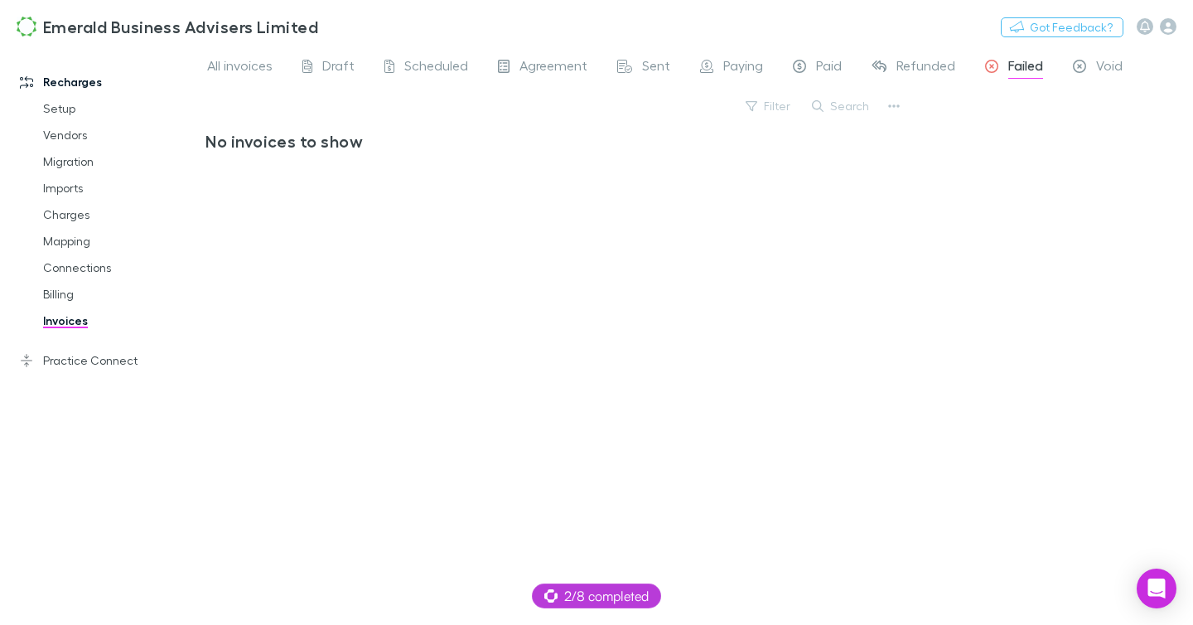
click at [805, 239] on div "**********" at bounding box center [596, 312] width 1193 height 625
click at [255, 73] on span "All invoices" at bounding box center [239, 68] width 65 height 22
click at [65, 106] on link "Setup" at bounding box center [115, 108] width 176 height 27
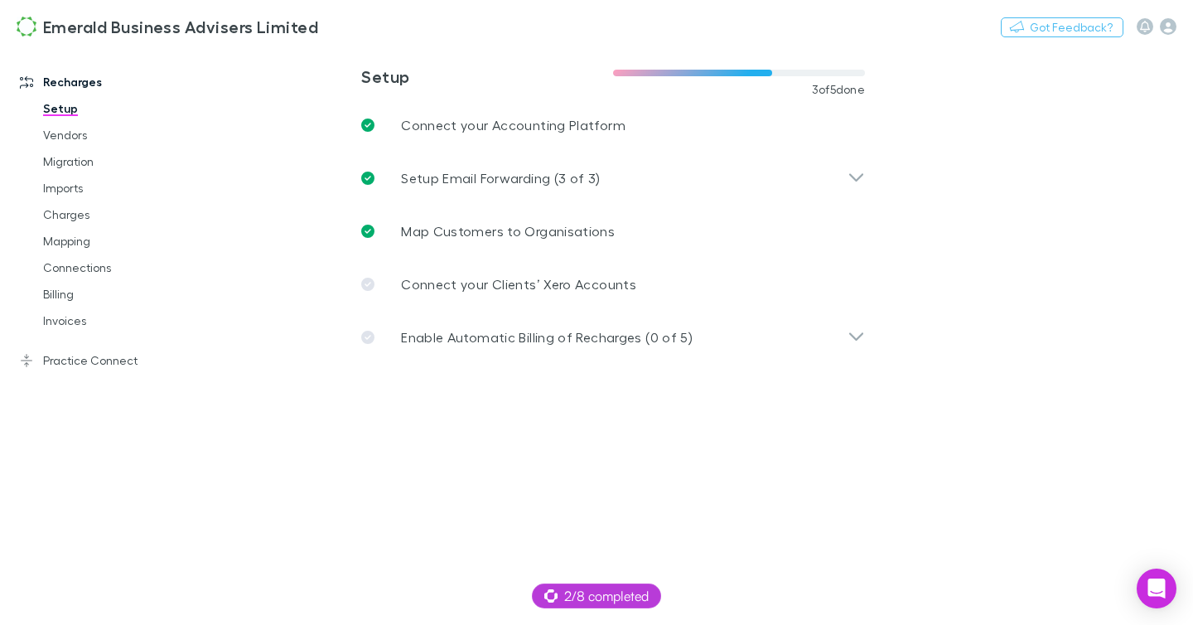
click at [951, 135] on main "**********" at bounding box center [700, 335] width 988 height 579
click at [355, 29] on button "Switch company" at bounding box center [389, 27] width 109 height 20
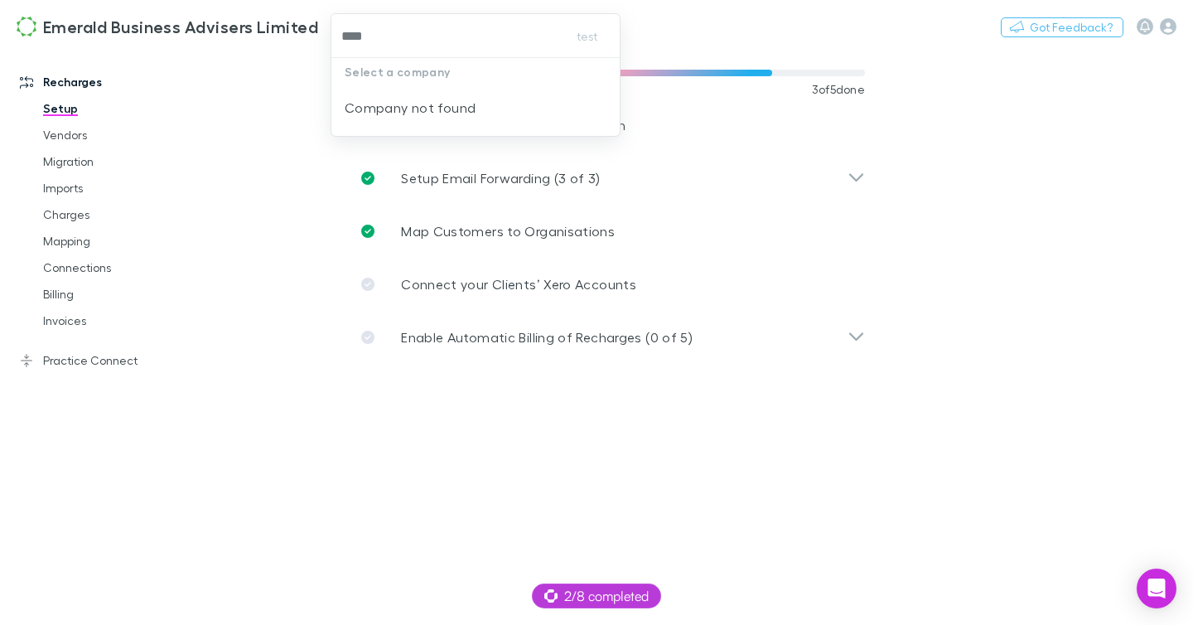
type input "****"
